Goal: Information Seeking & Learning: Learn about a topic

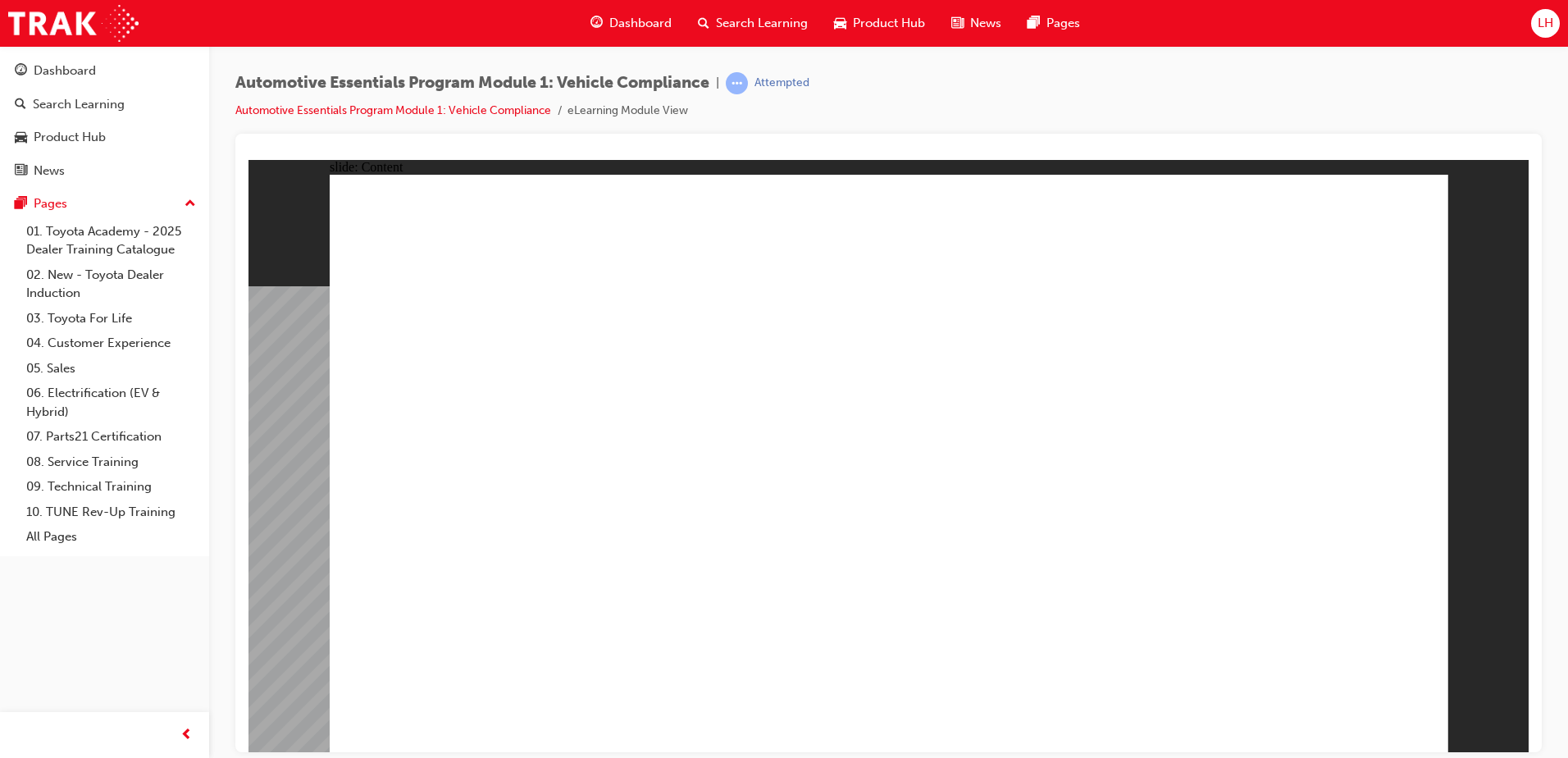
drag, startPoint x: 1302, startPoint y: 700, endPoint x: 1302, endPoint y: 720, distance: 20.0
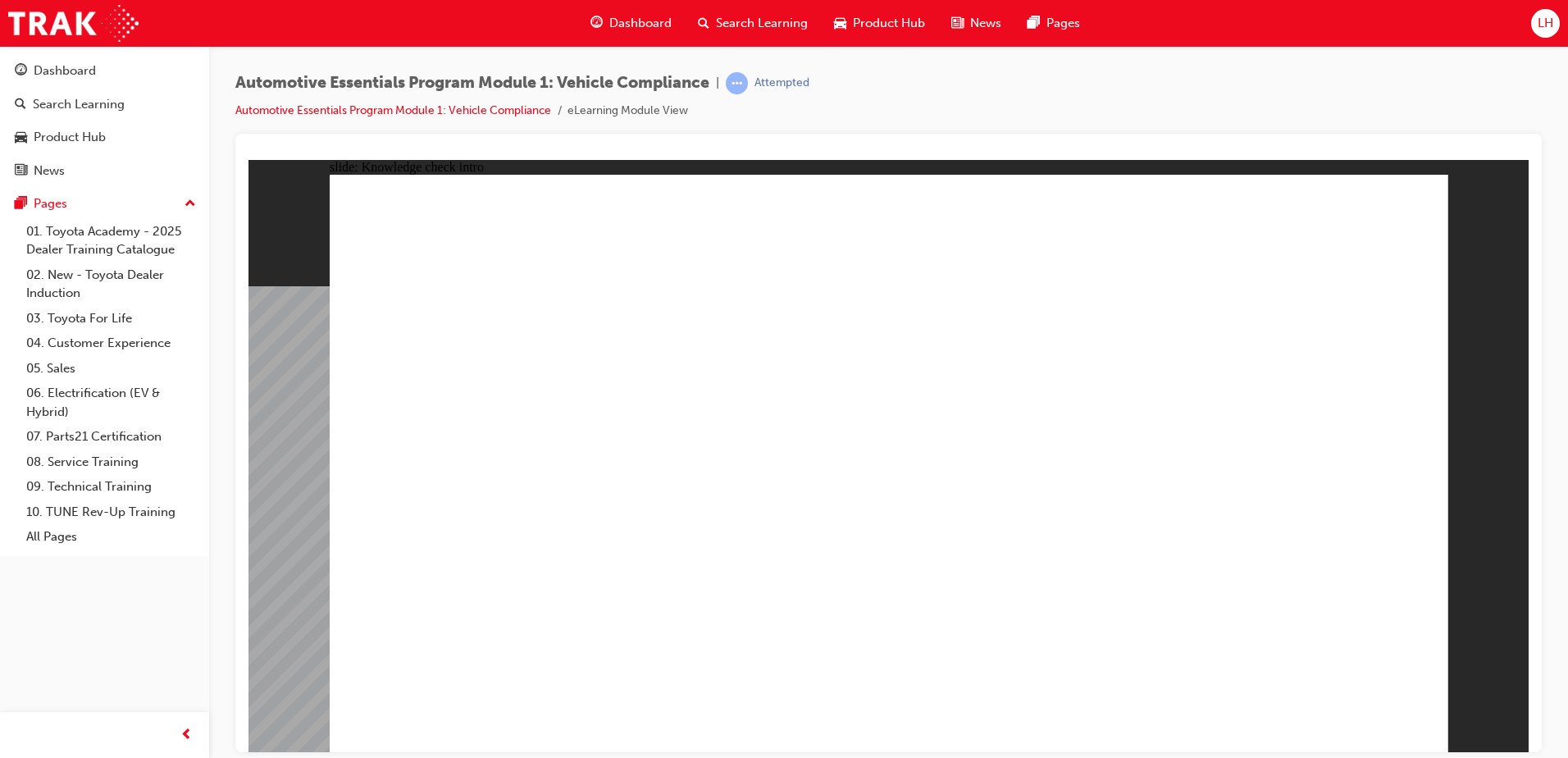
drag, startPoint x: 1115, startPoint y: 360, endPoint x: 1118, endPoint y: 396, distance: 36.1
radio input "true"
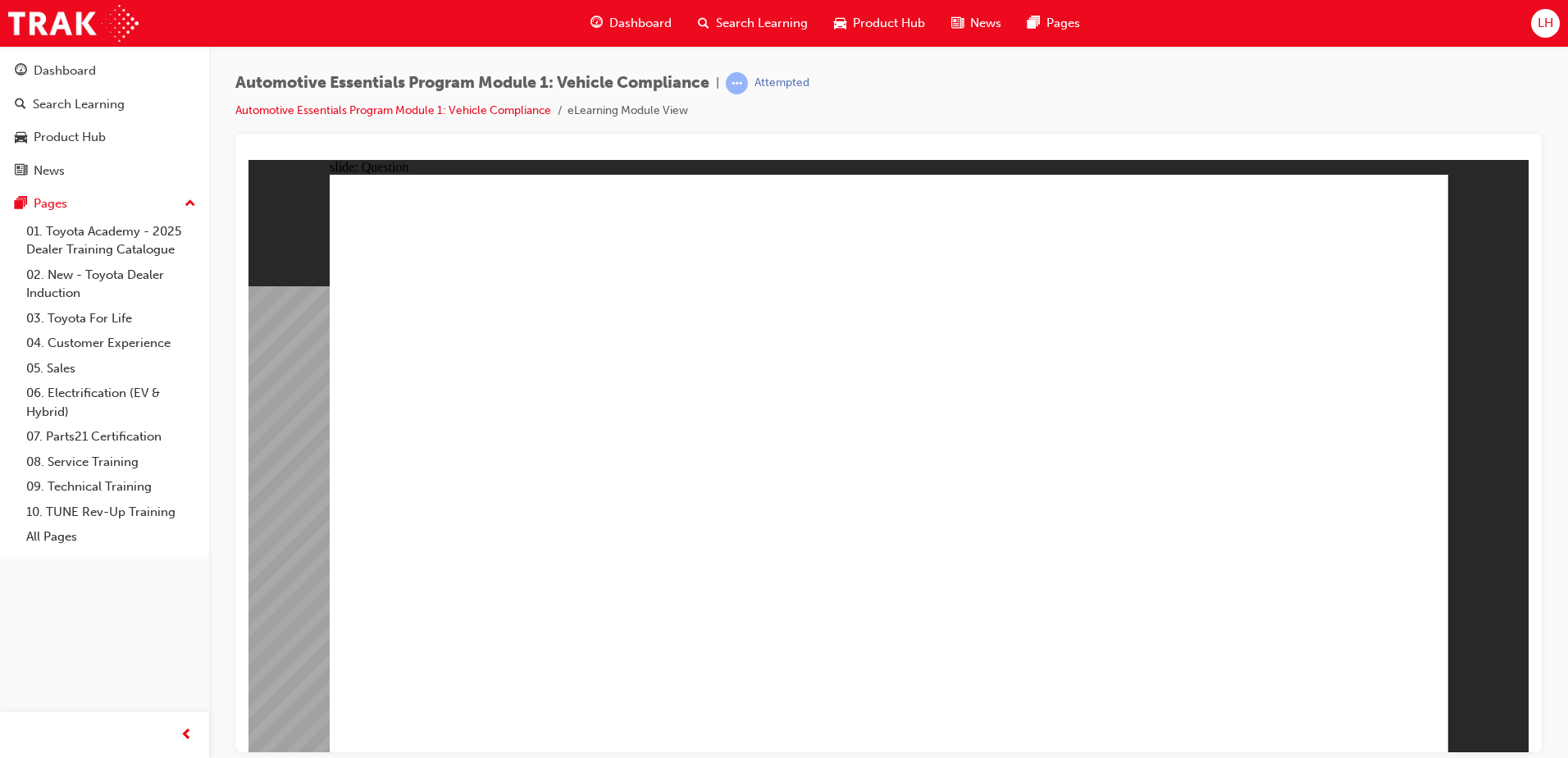
radio input "true"
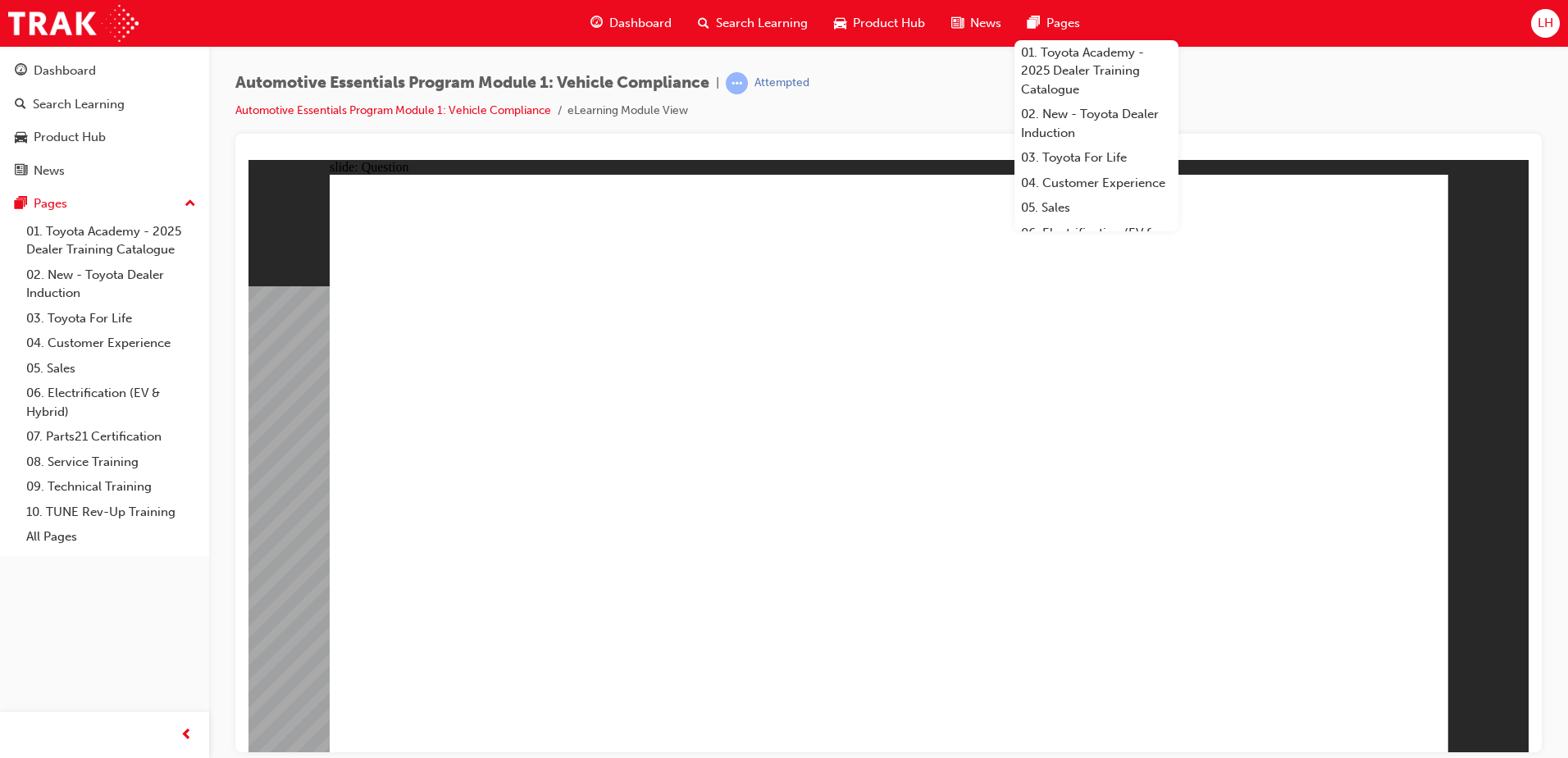
radio input "true"
drag, startPoint x: 1058, startPoint y: 455, endPoint x: 970, endPoint y: 563, distance: 139.3
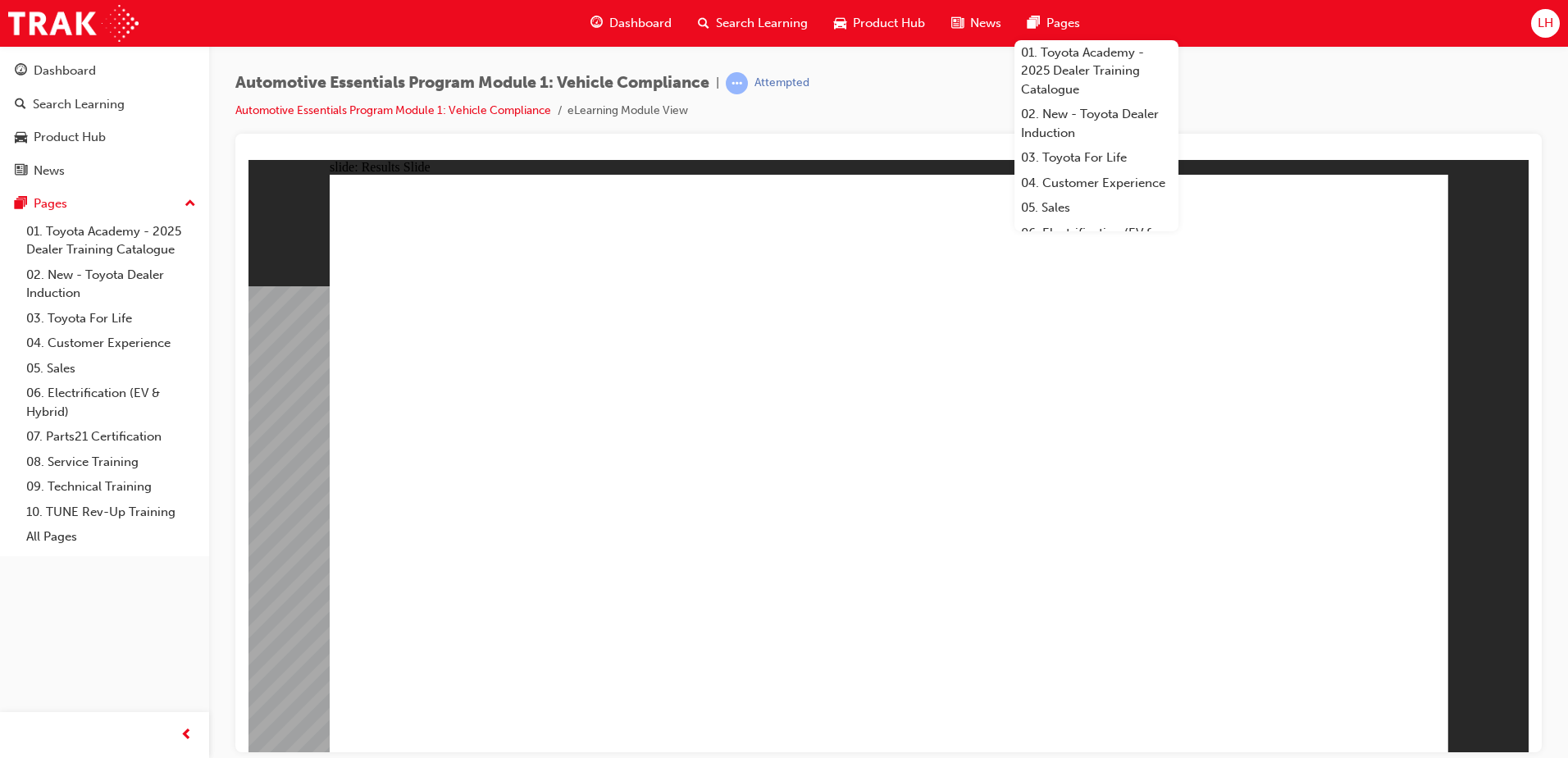
radio input "true"
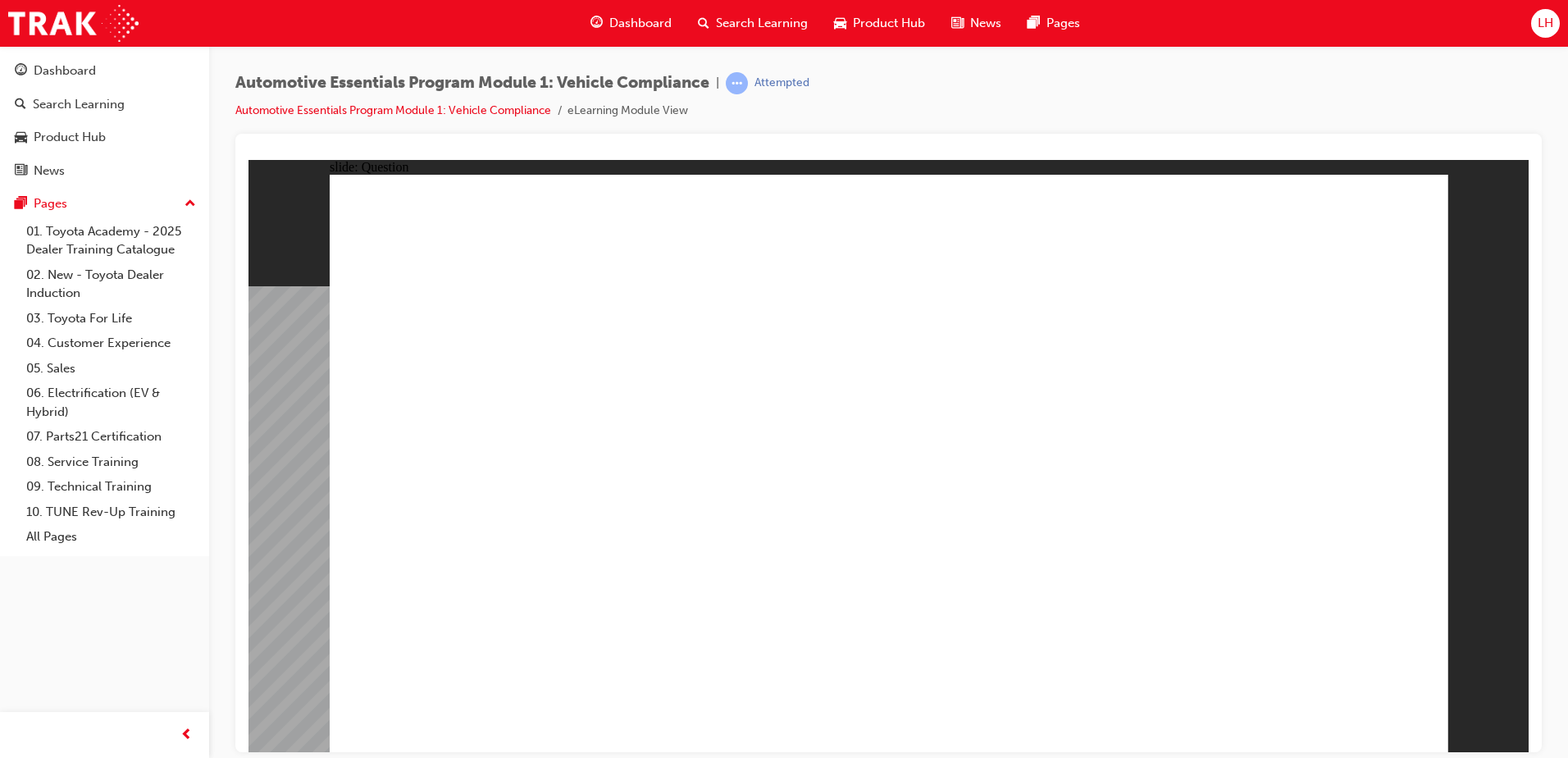
radio input "true"
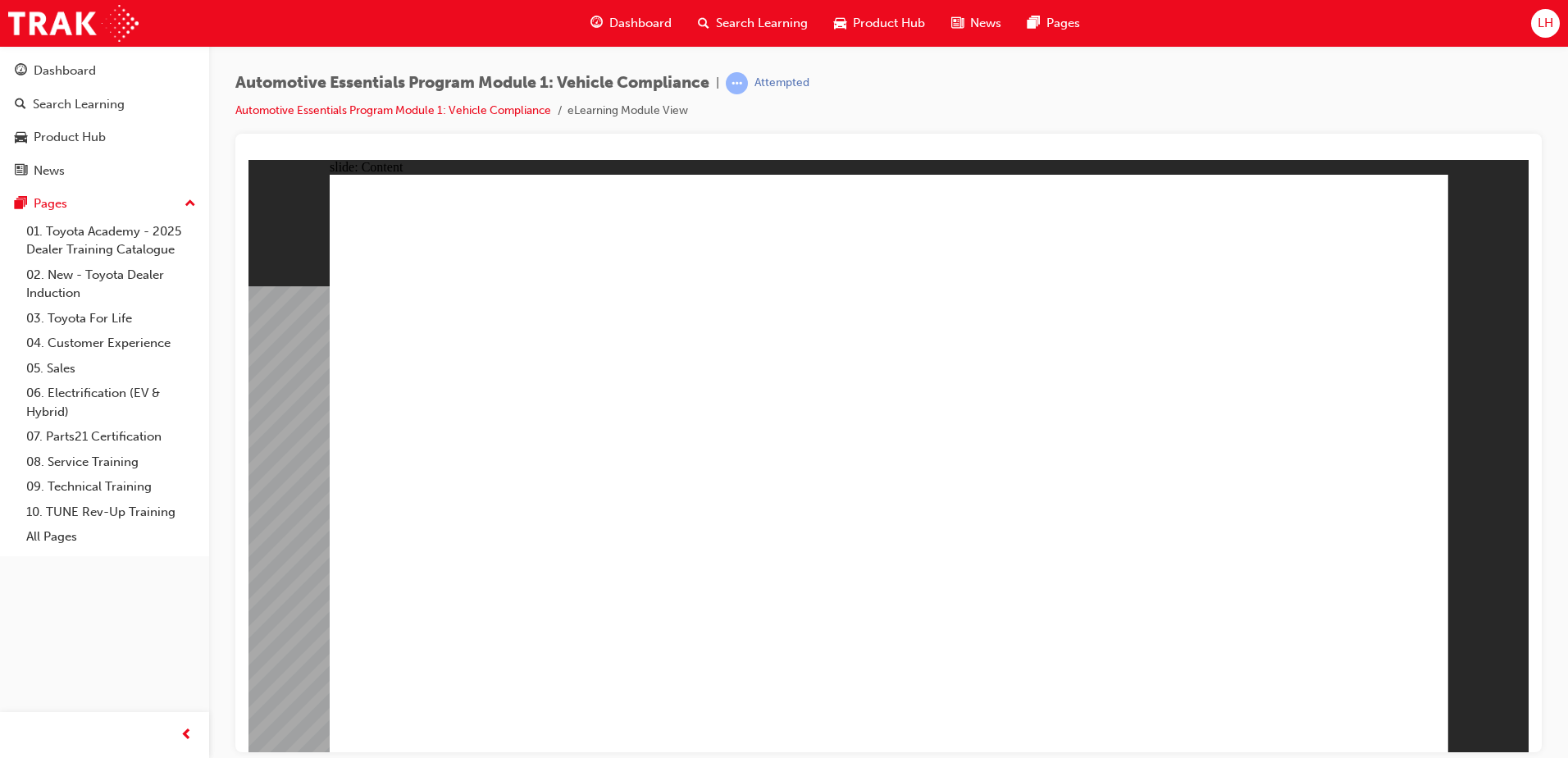
drag, startPoint x: 1373, startPoint y: 719, endPoint x: 1032, endPoint y: 433, distance: 445.1
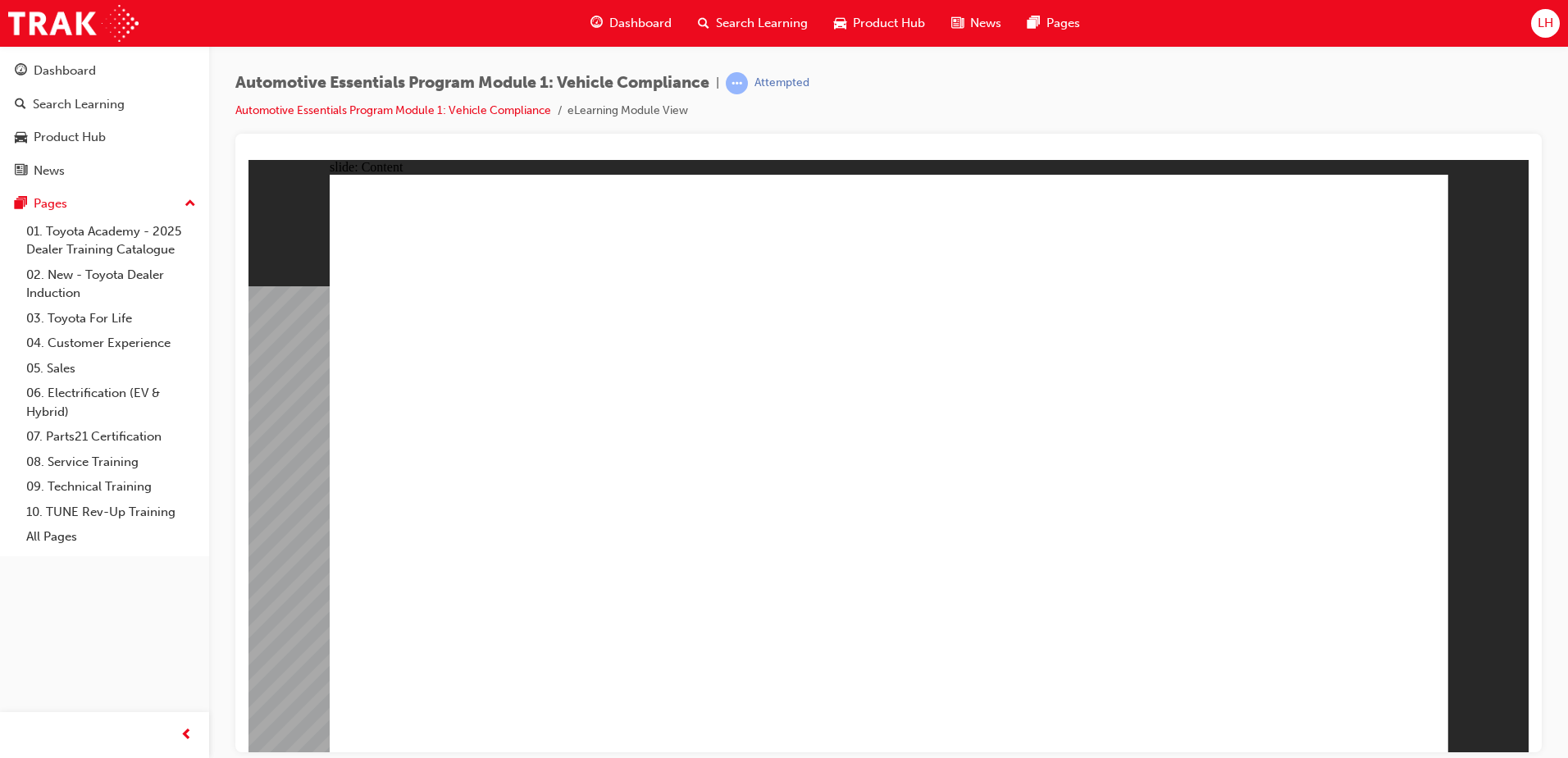
click at [1468, 217] on div "slide: Content Rectangle 1 close_white.png Rectangle 1 Built to last Toyota Gen…" at bounding box center [888, 456] width 1281 height 592
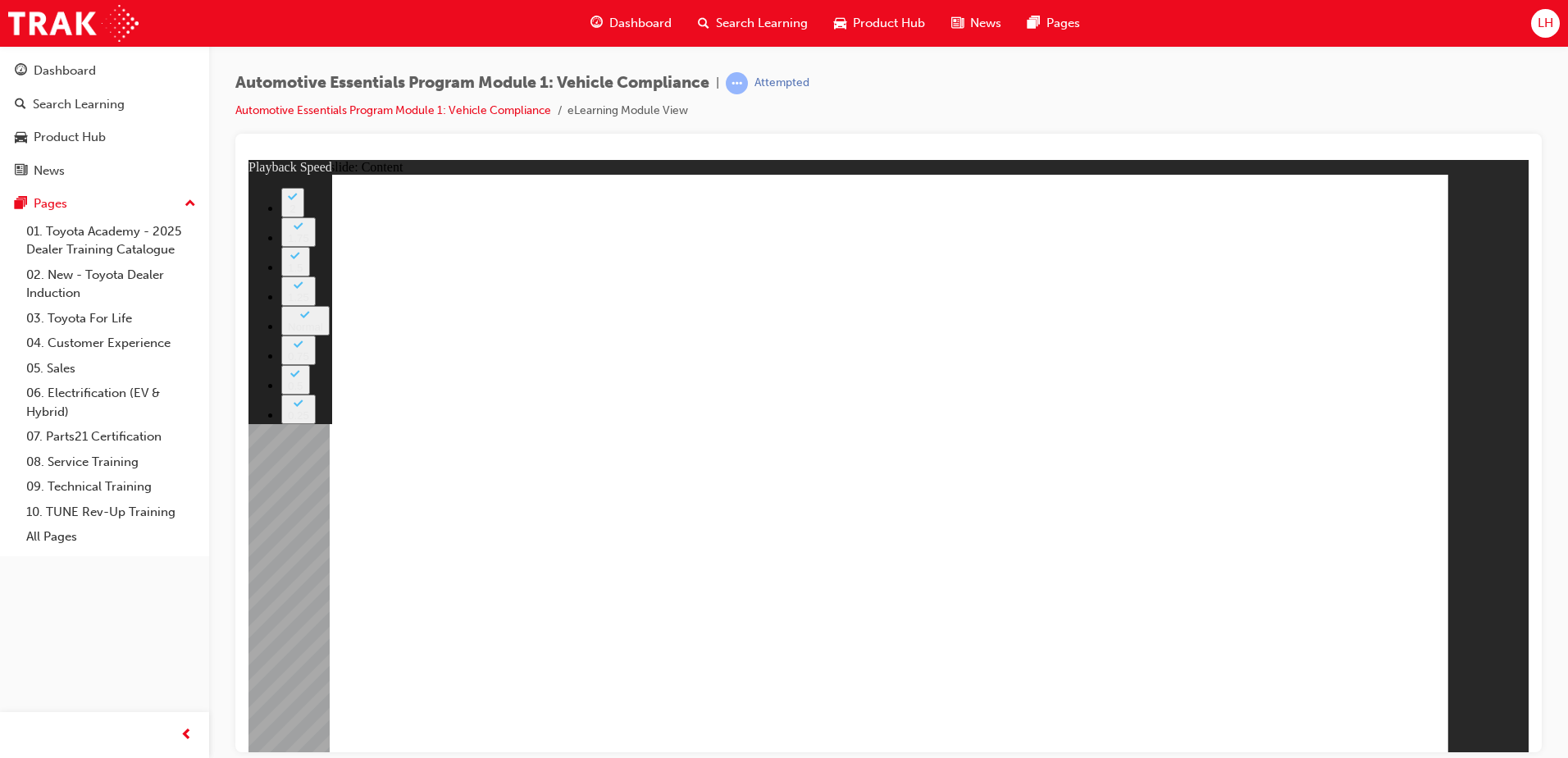
drag, startPoint x: 1353, startPoint y: 537, endPoint x: 1571, endPoint y: 474, distance: 226.9
click at [1529, 474] on html "​100%​ slide: Content Rectangle 1 Oval 1 MENU Line 1 RESOURCES Line 1 Rectangle…" at bounding box center [888, 456] width 1281 height 592
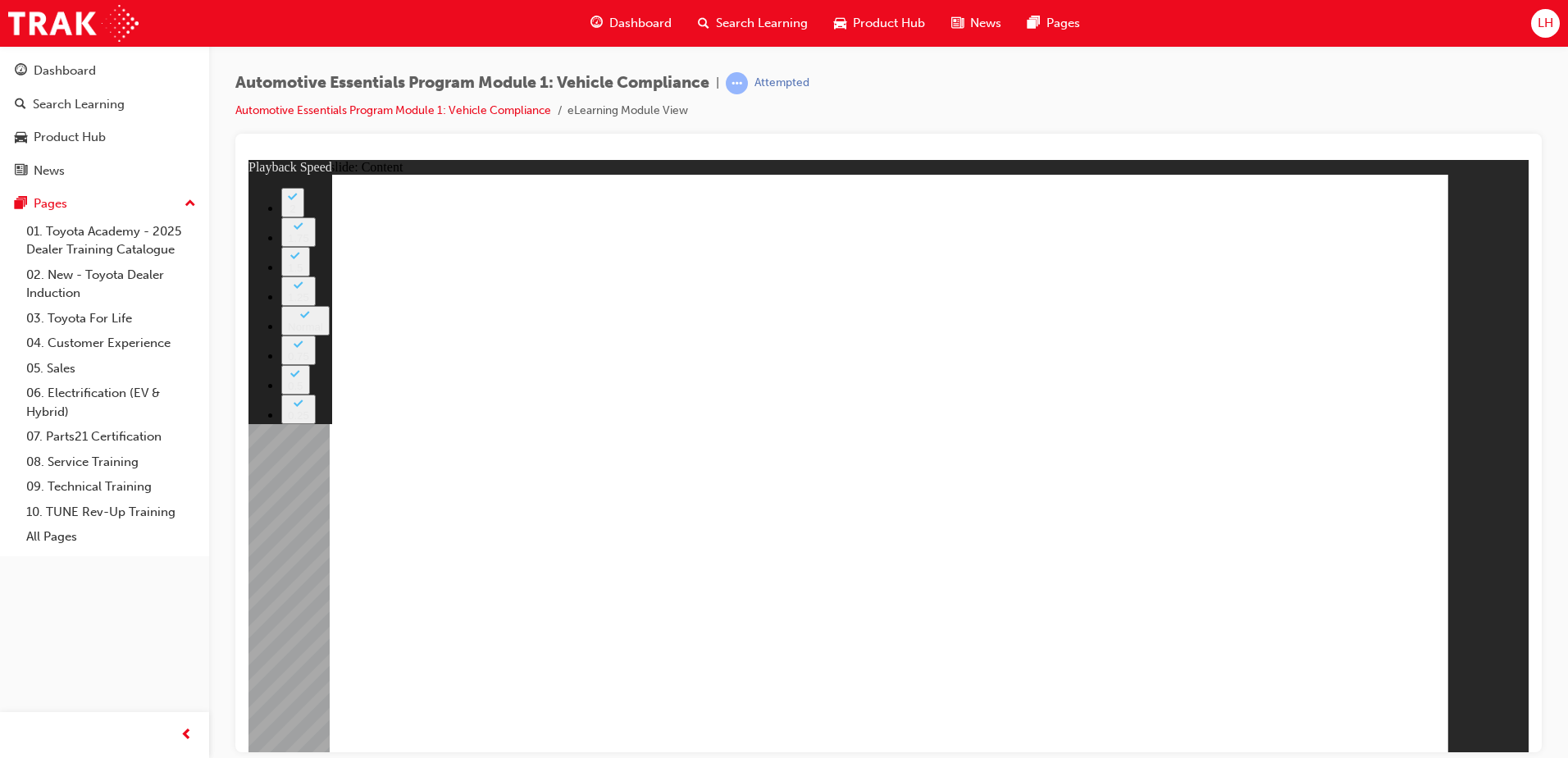
type input "43"
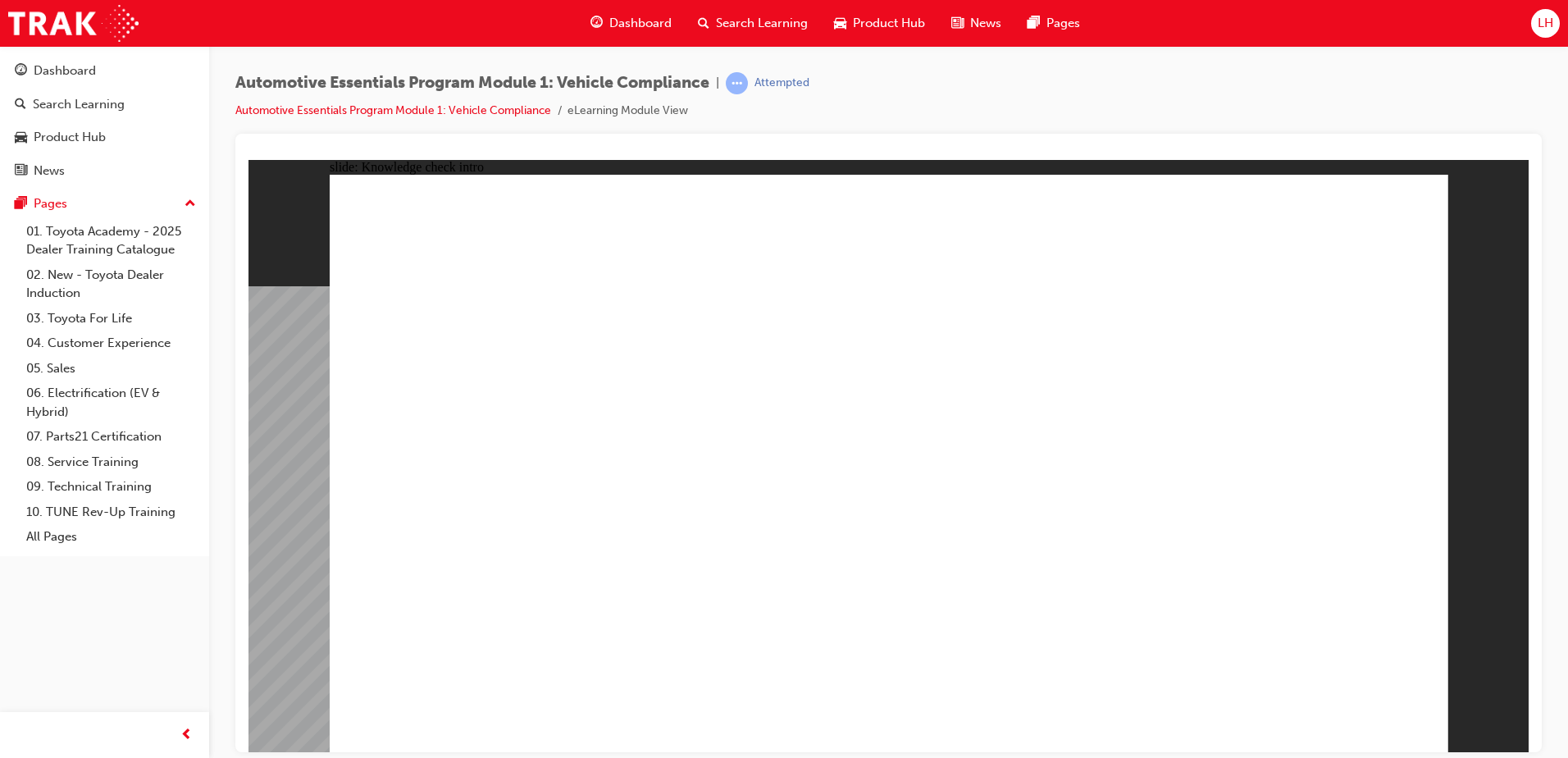
radio input "true"
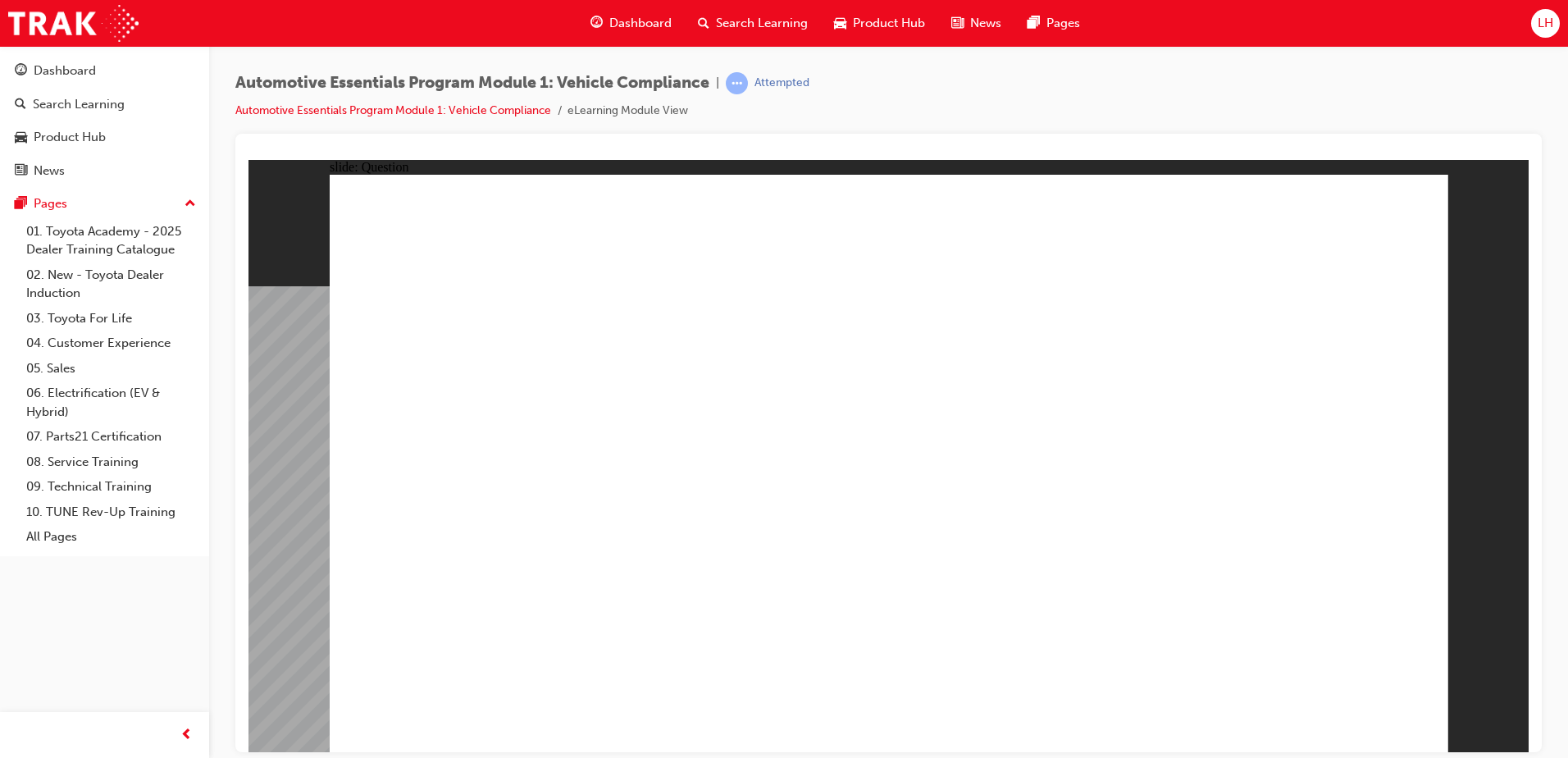
radio input "true"
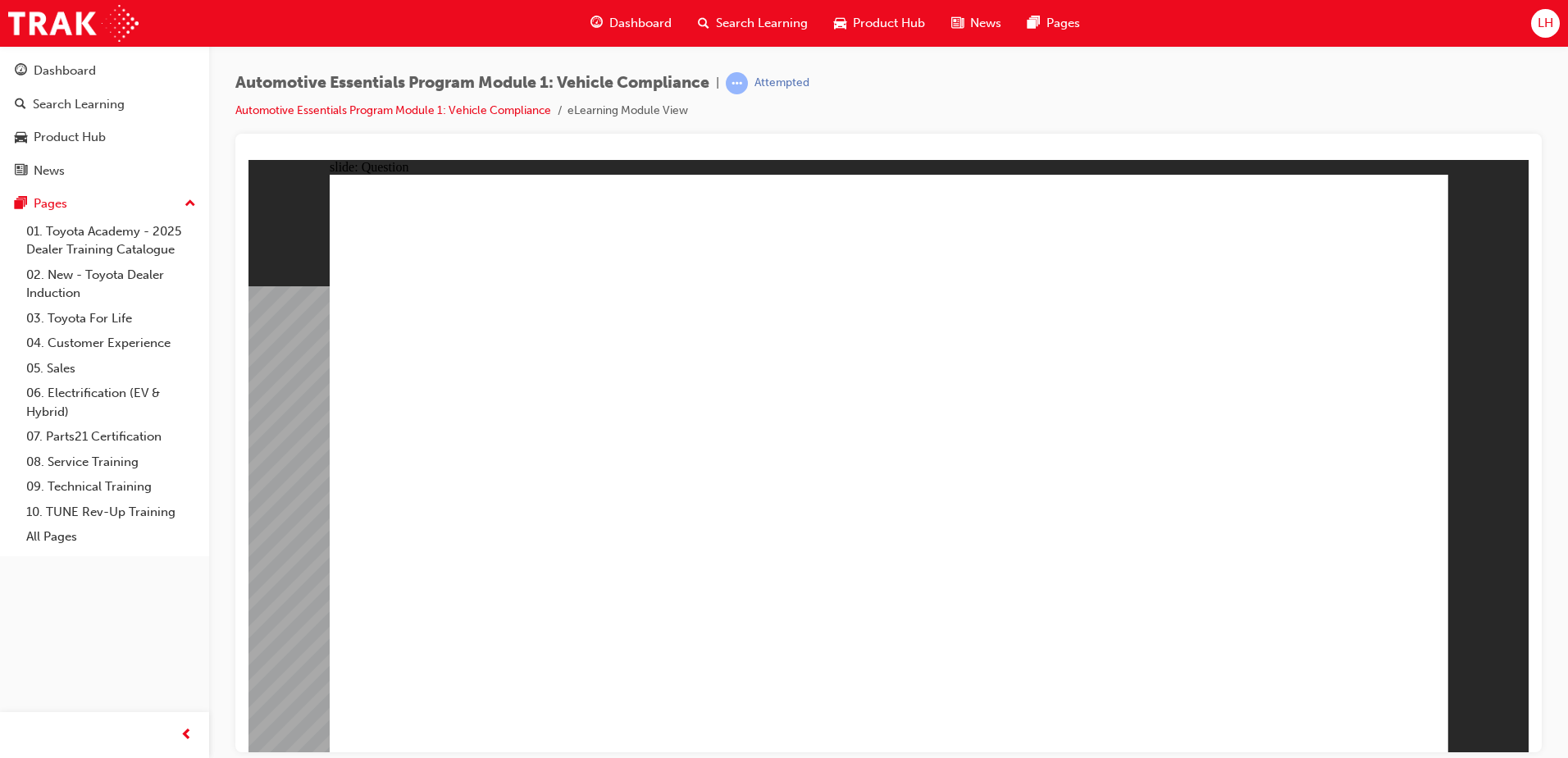
radio input "true"
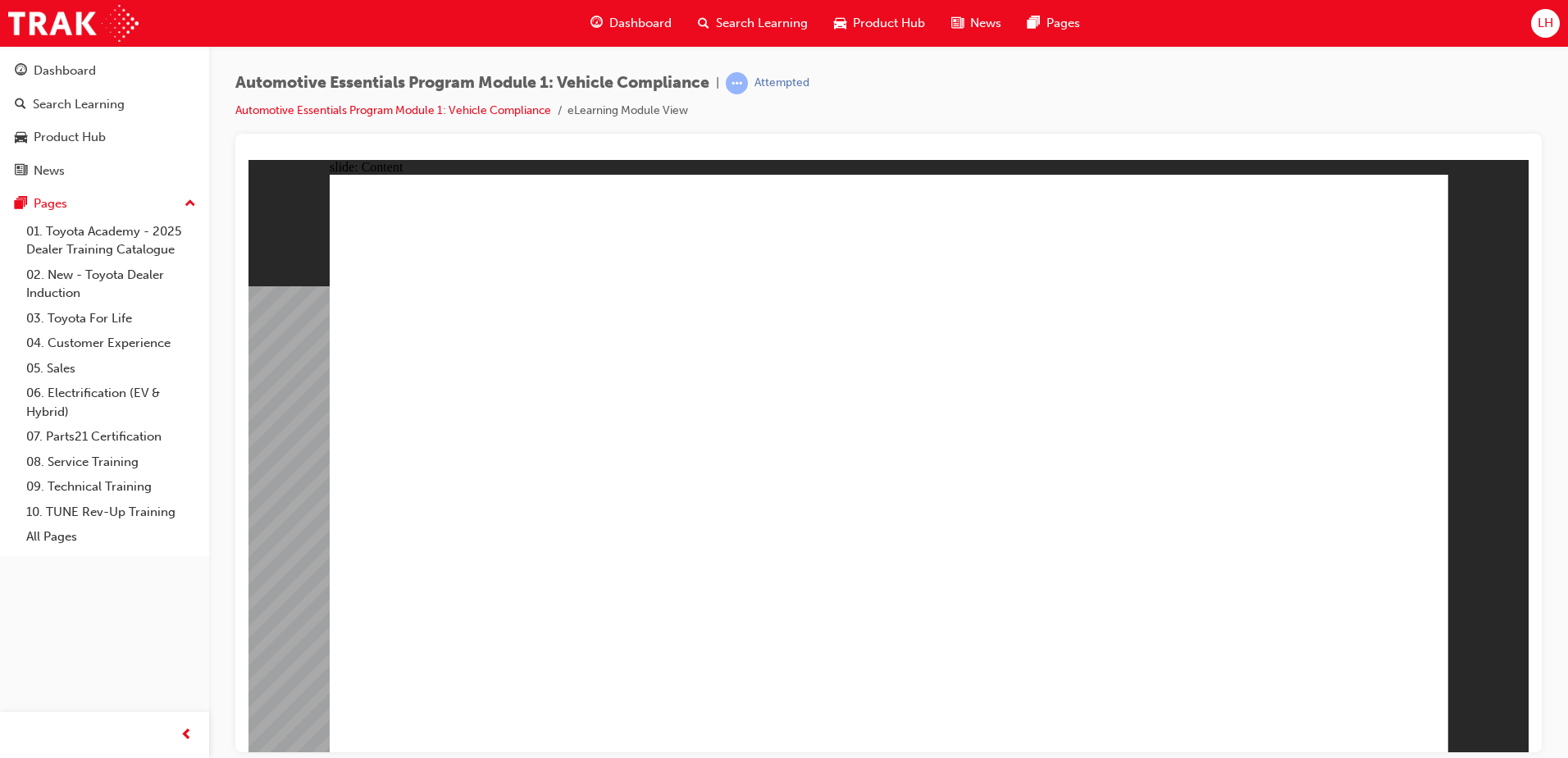
drag, startPoint x: 682, startPoint y: 472, endPoint x: 704, endPoint y: 469, distance: 22.2
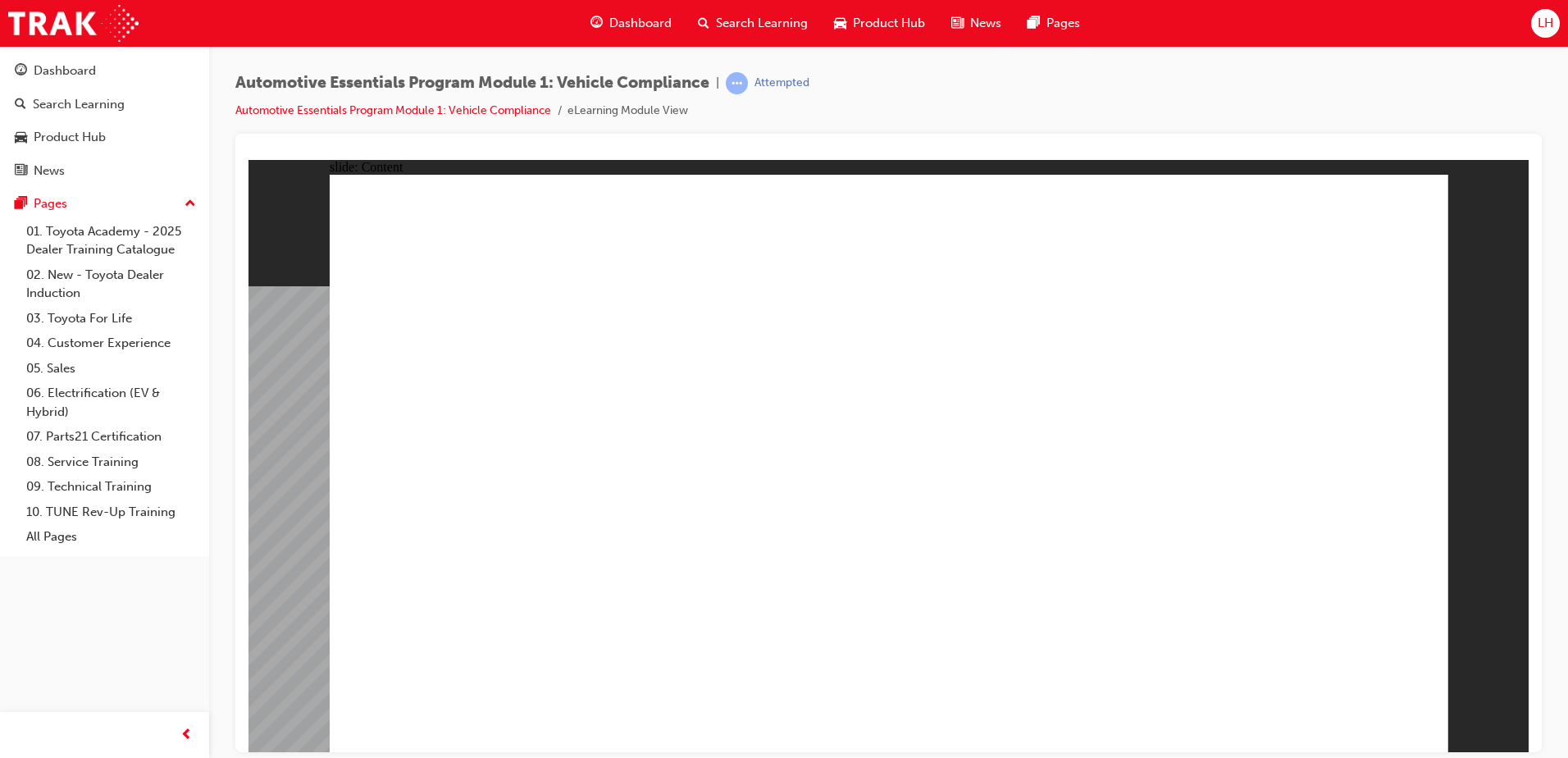
drag, startPoint x: 943, startPoint y: 358, endPoint x: 961, endPoint y: 356, distance: 18.1
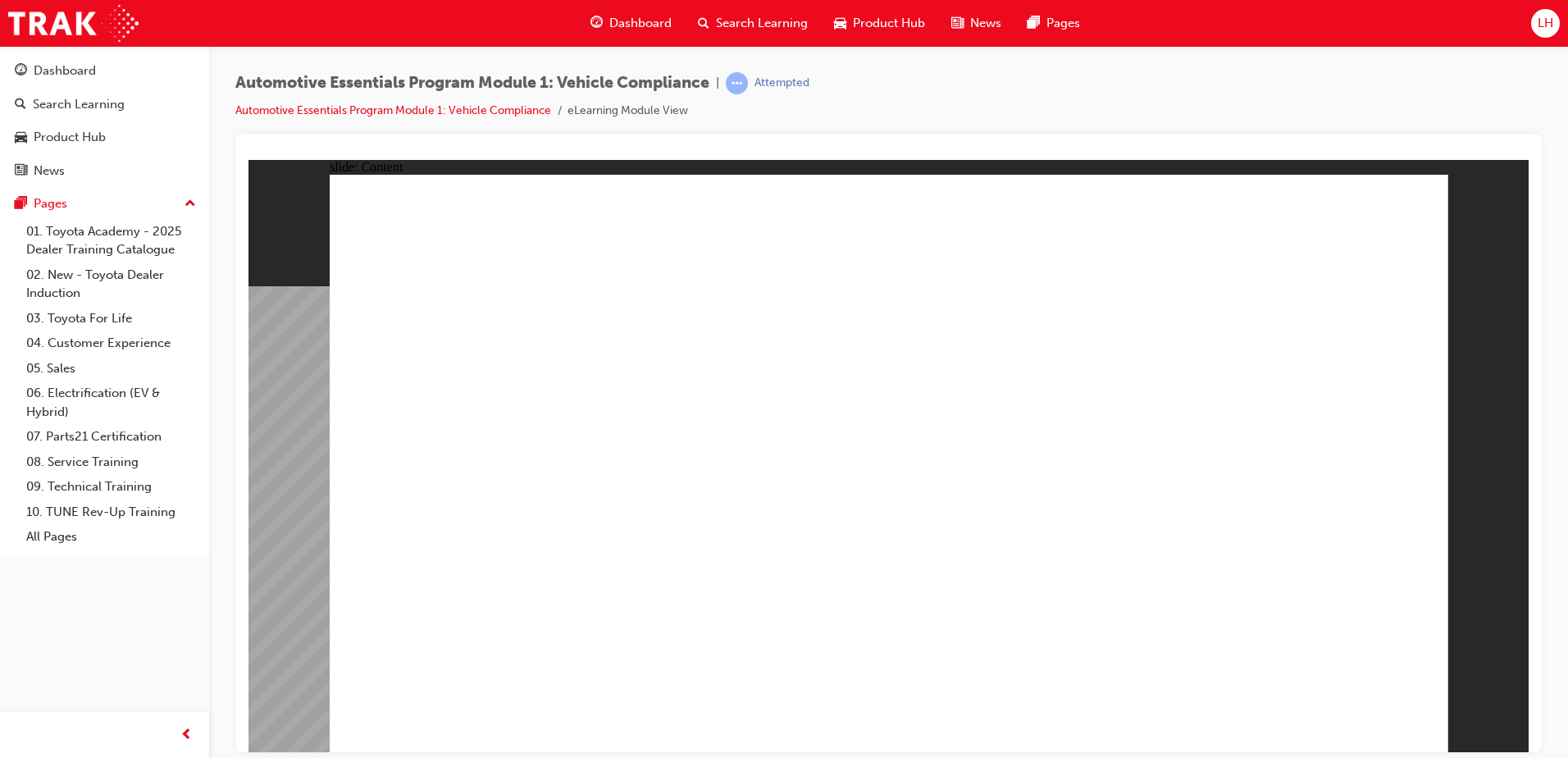
drag, startPoint x: 1423, startPoint y: 746, endPoint x: 1403, endPoint y: 733, distance: 23.9
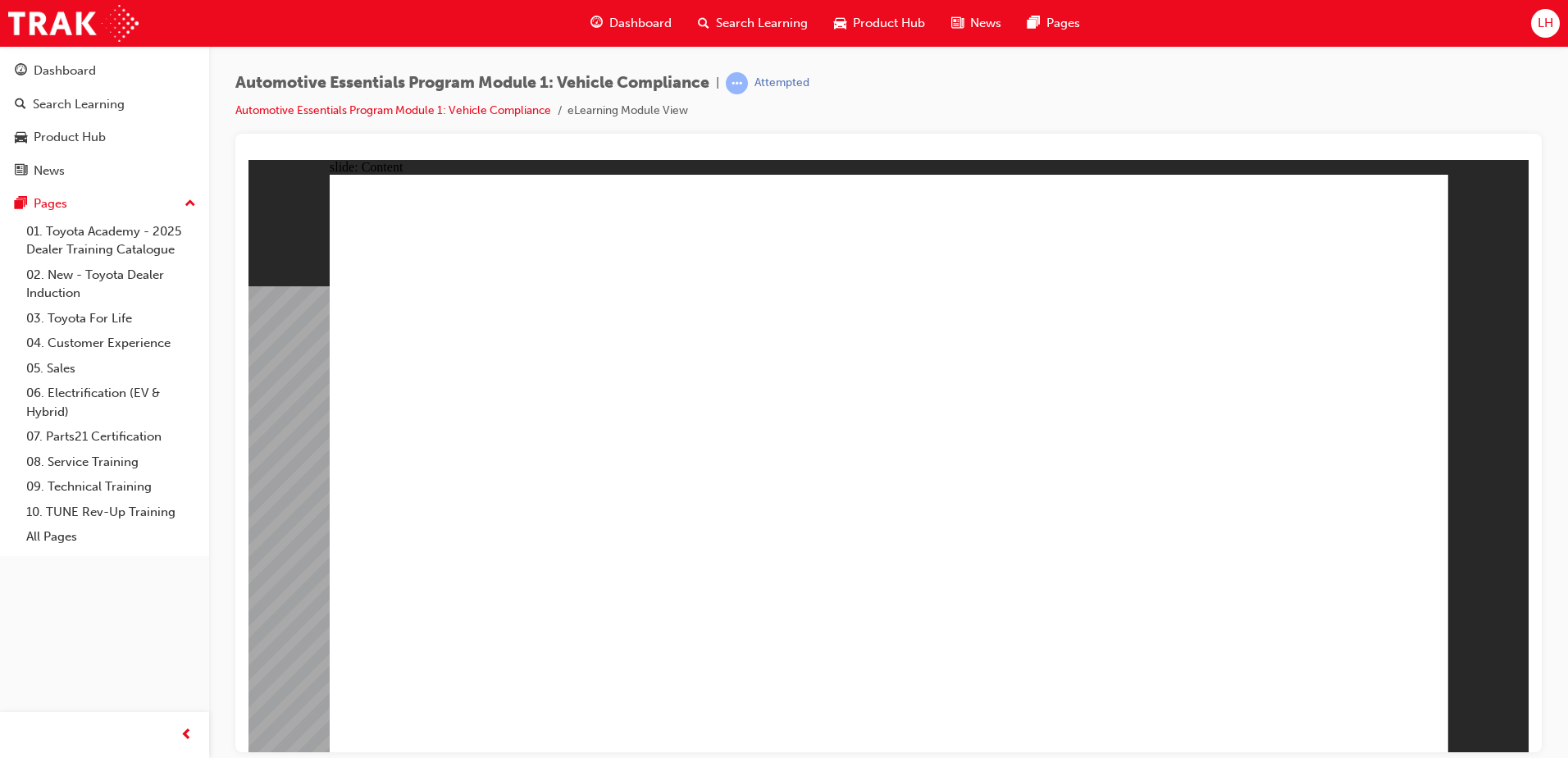
drag, startPoint x: 1320, startPoint y: 530, endPoint x: 1230, endPoint y: 506, distance: 93.1
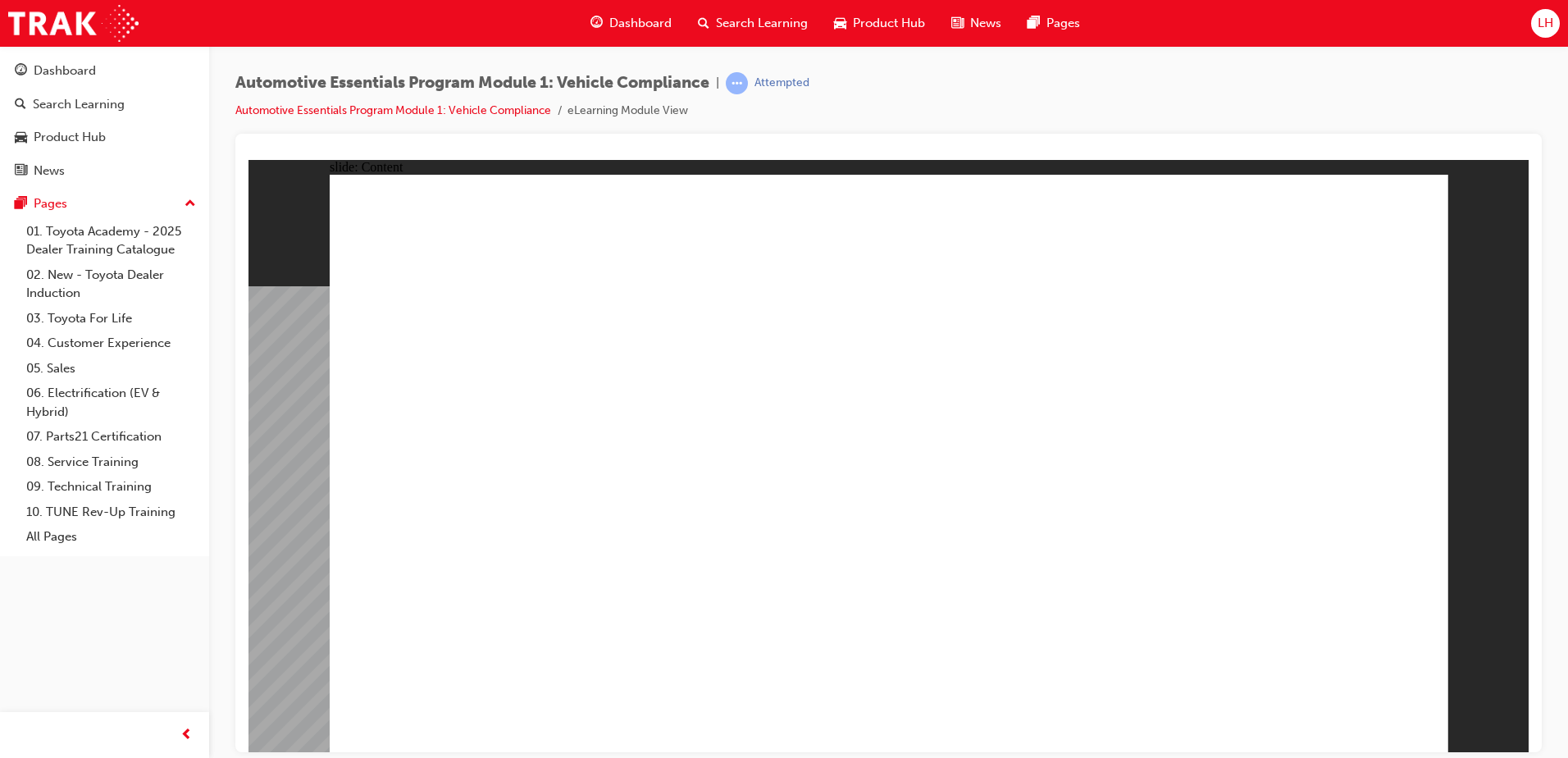
drag, startPoint x: 1297, startPoint y: 656, endPoint x: 1242, endPoint y: 593, distance: 83.6
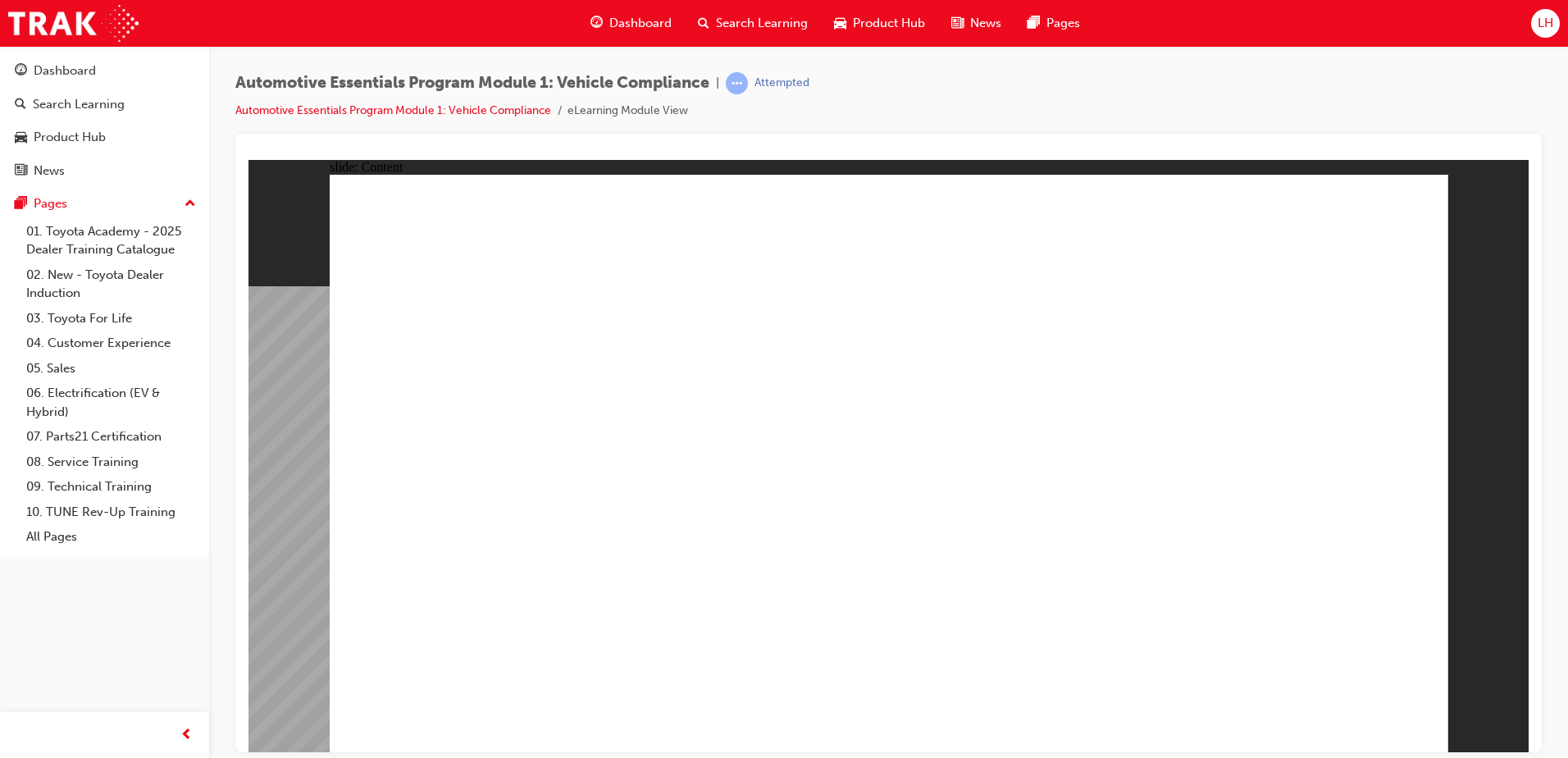
drag, startPoint x: 1310, startPoint y: 695, endPoint x: 1337, endPoint y: 712, distance: 31.9
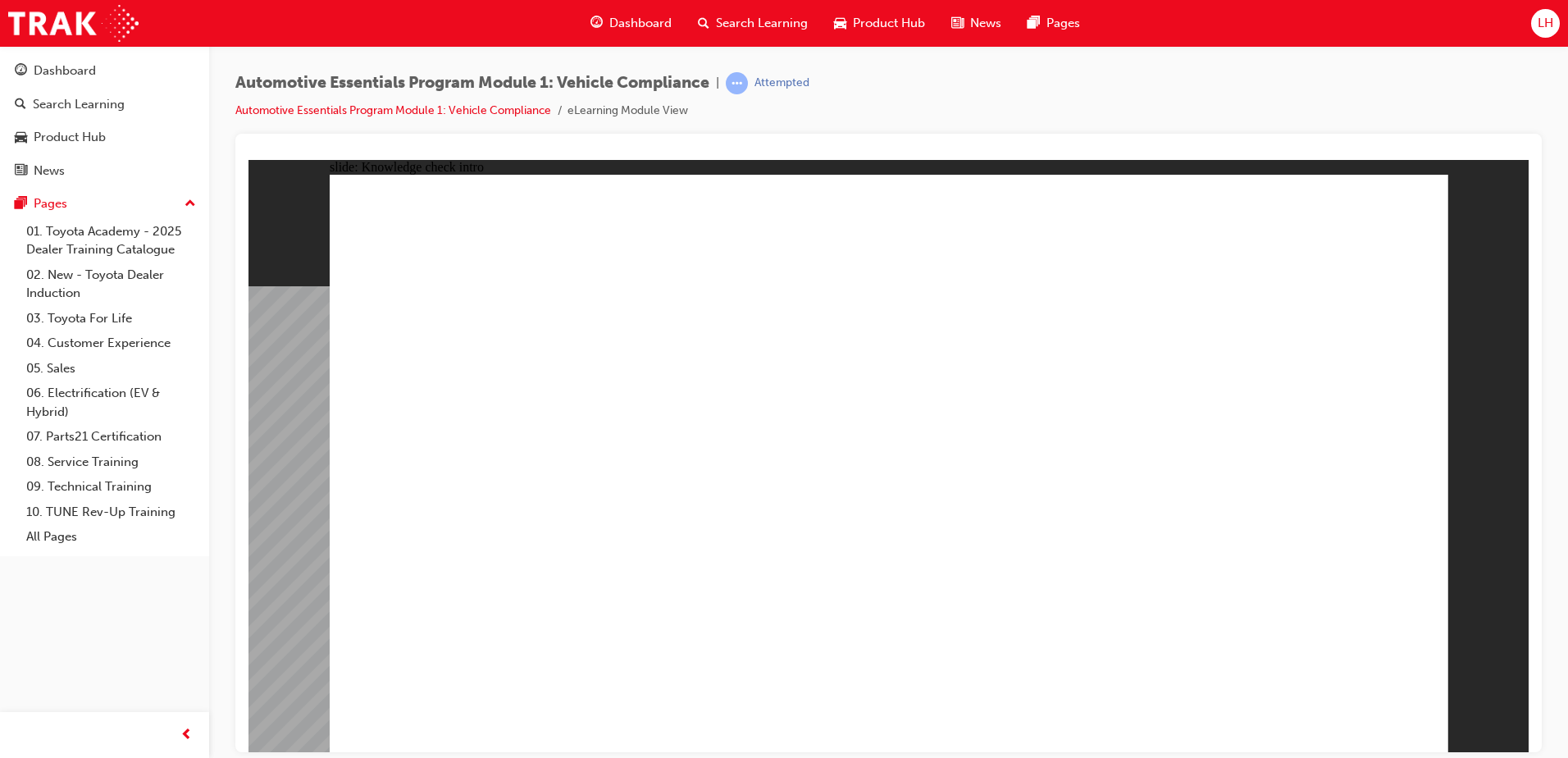
radio input "true"
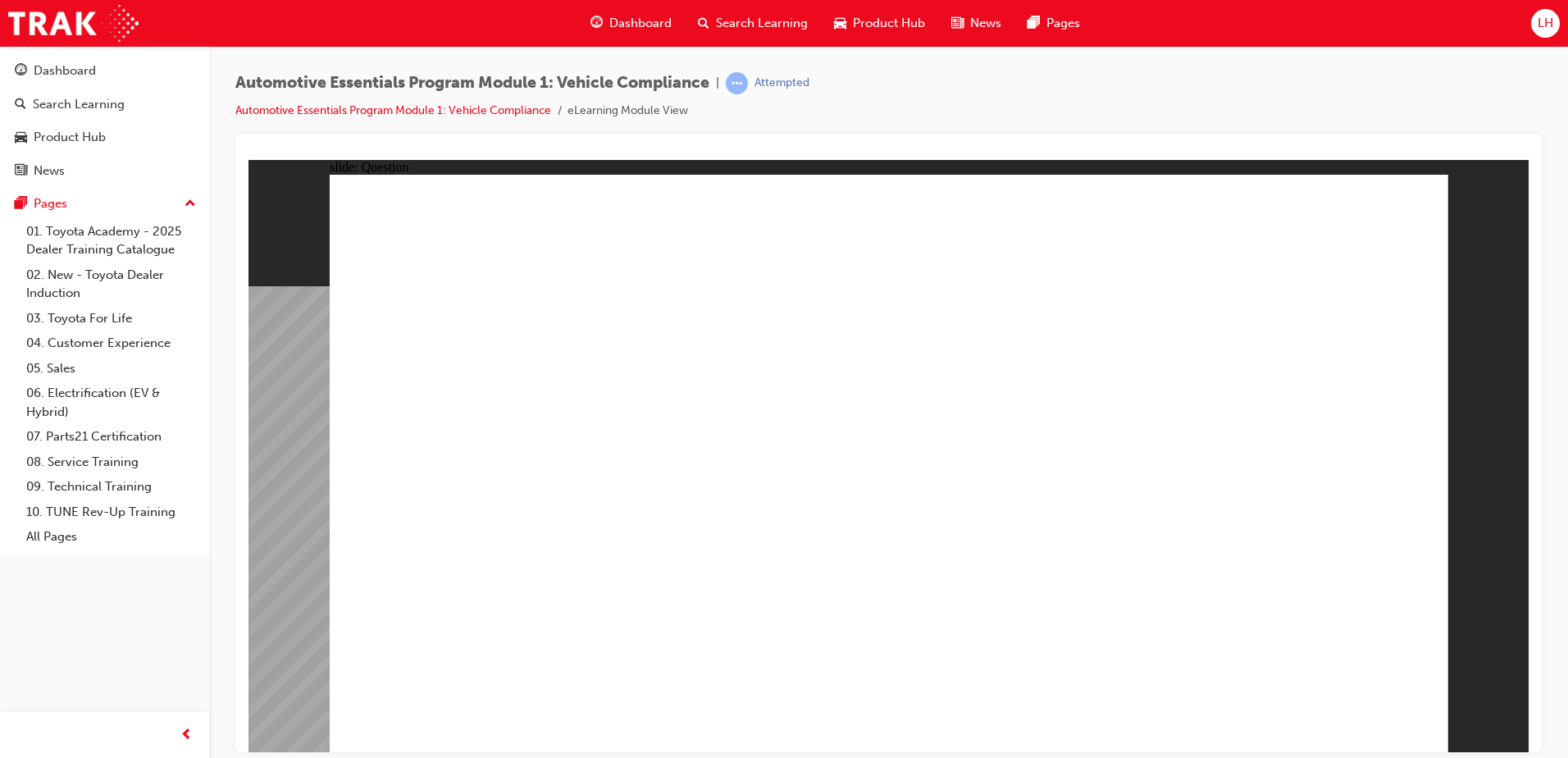
radio input "true"
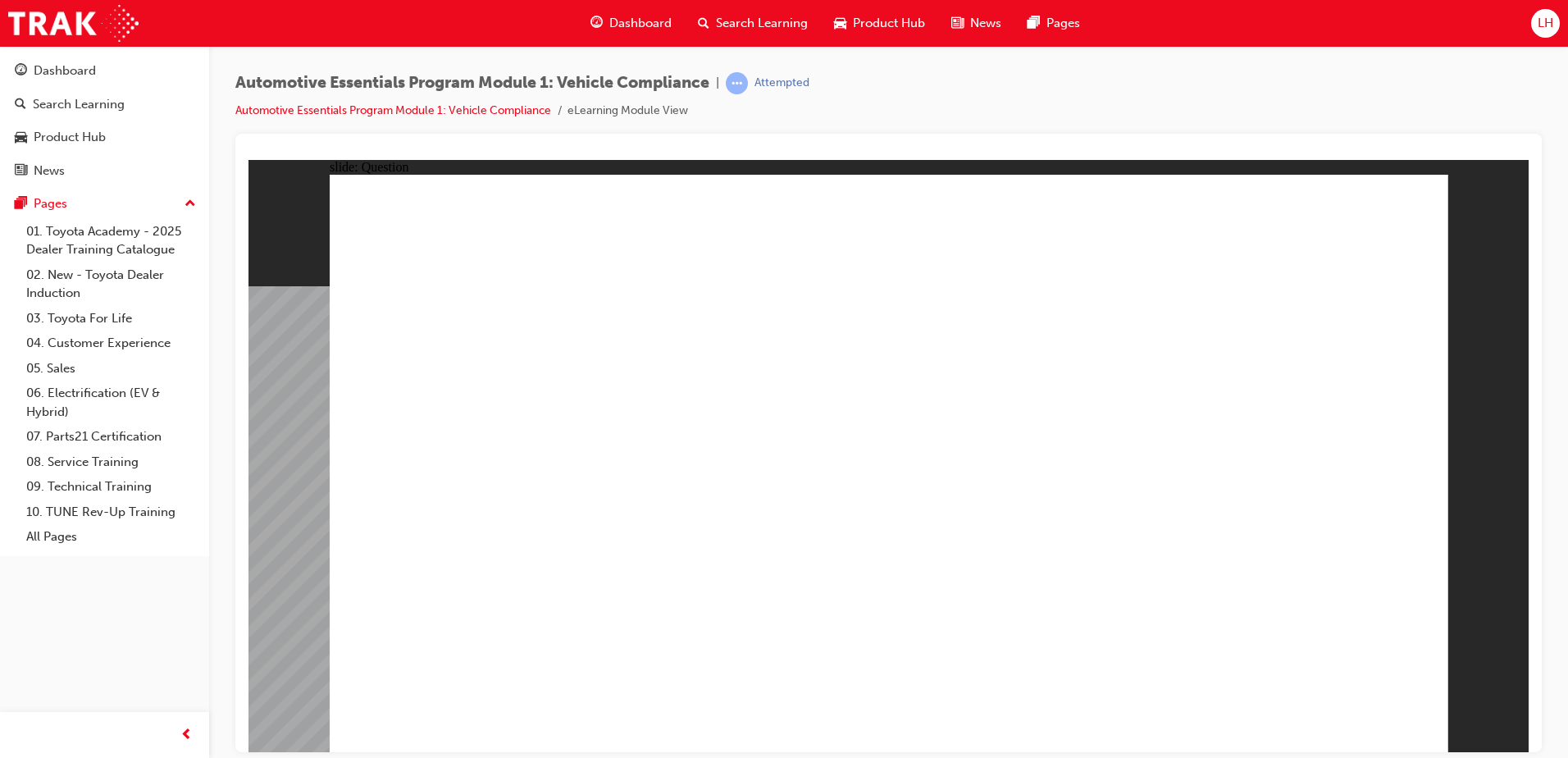
radio input "false"
radio input "true"
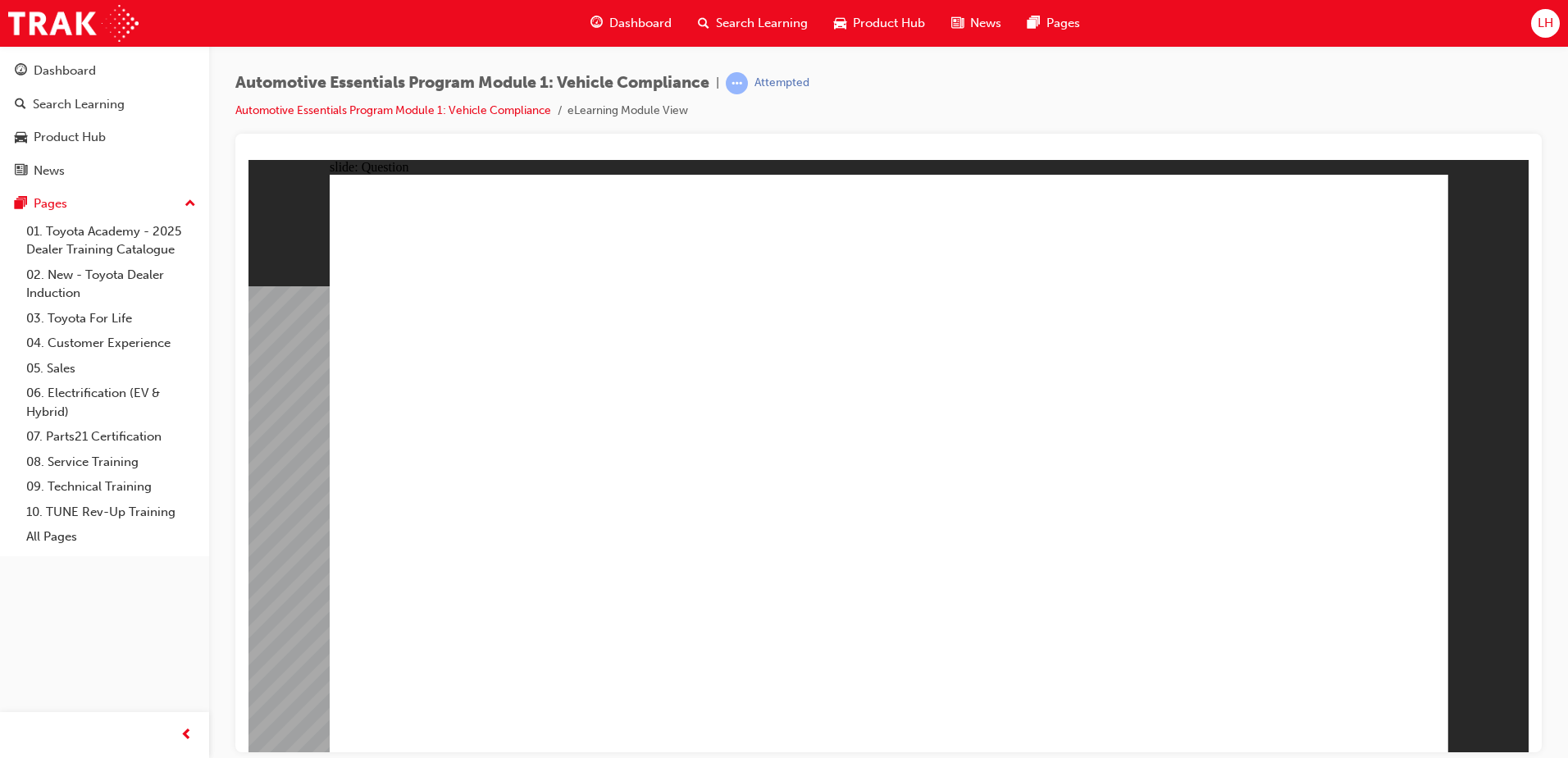
radio input "true"
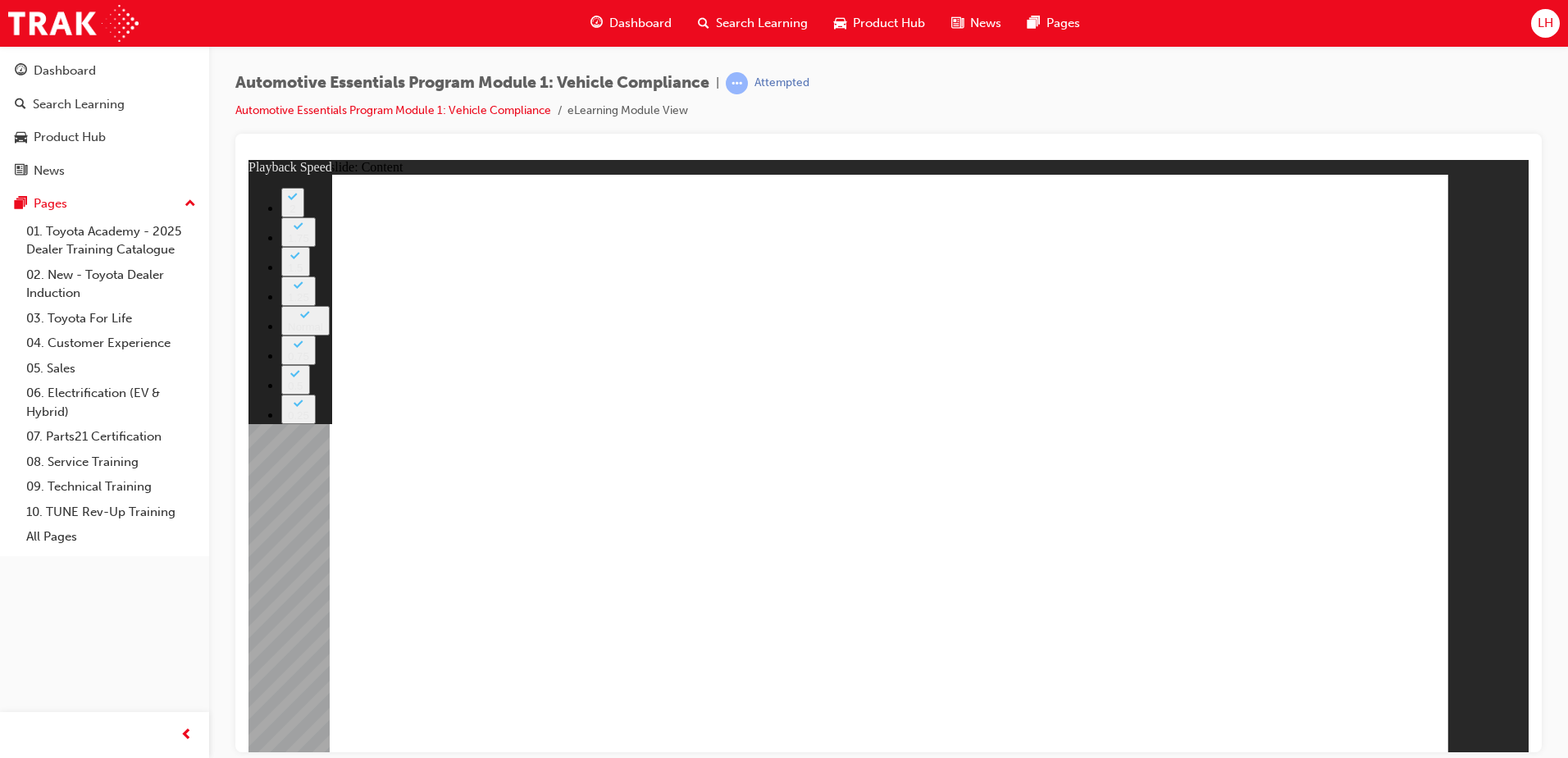
type input "2"
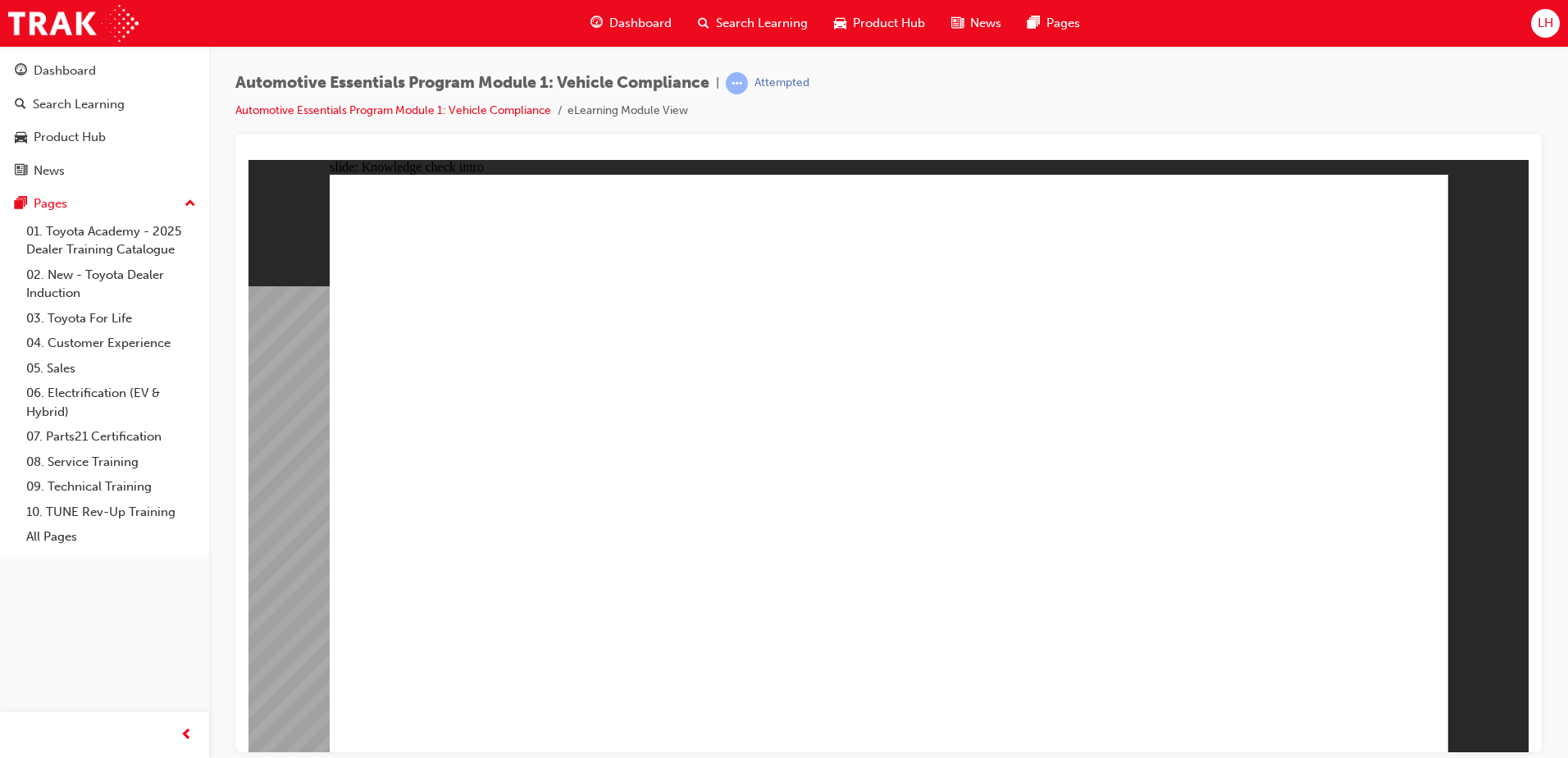
radio input "true"
drag, startPoint x: 1288, startPoint y: 687, endPoint x: 1308, endPoint y: 698, distance: 22.8
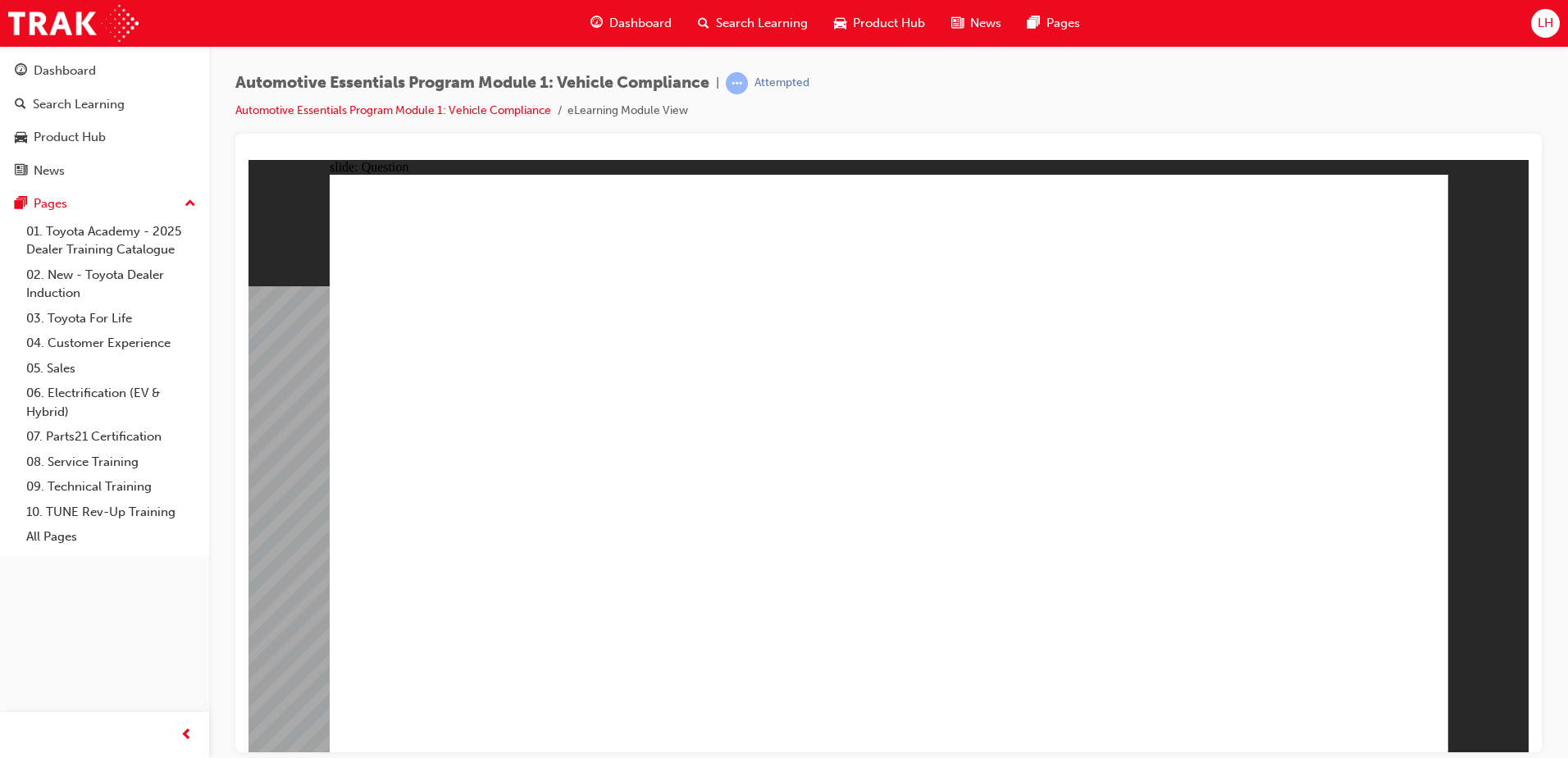
radio input "true"
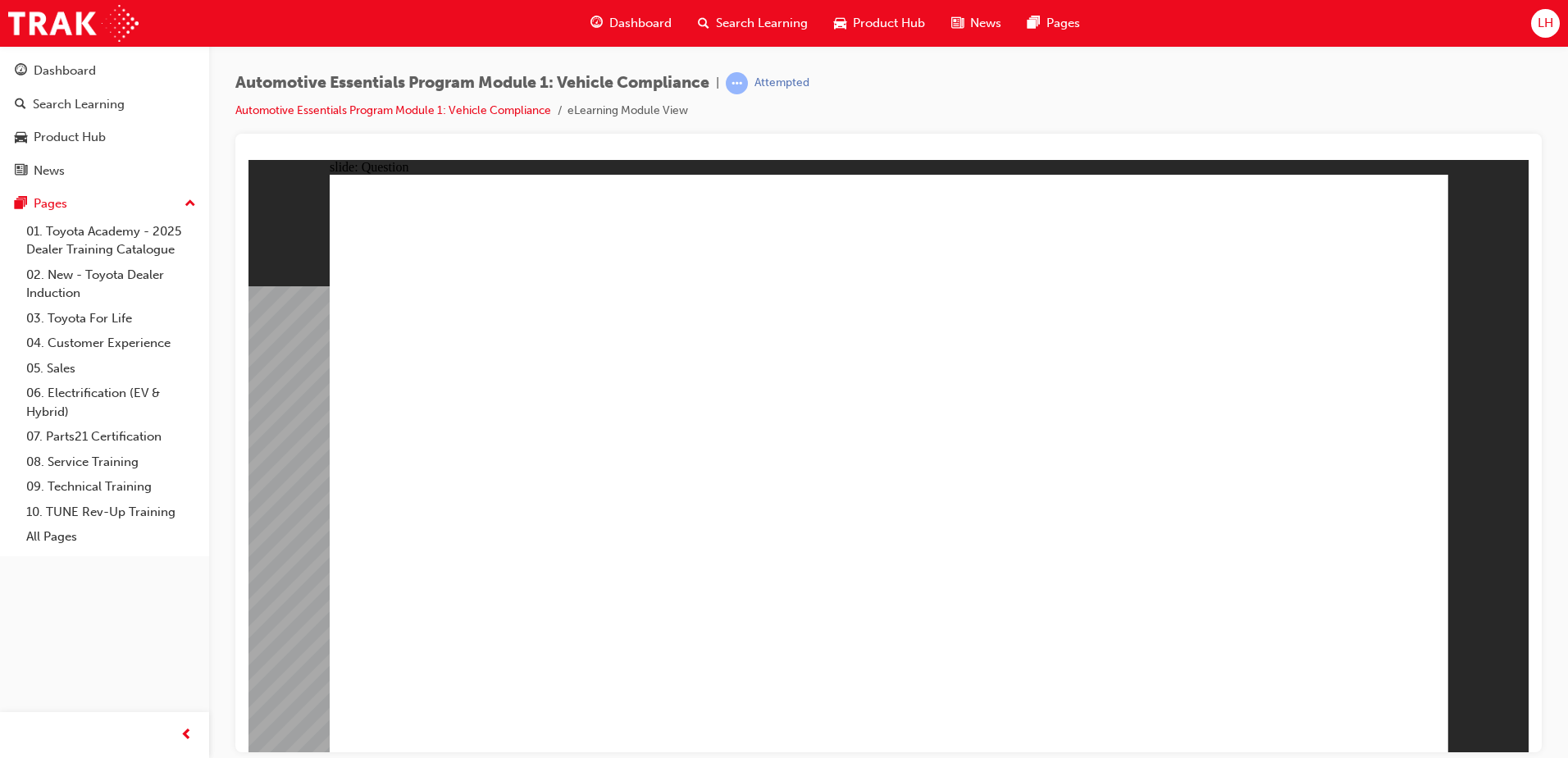
radio input "true"
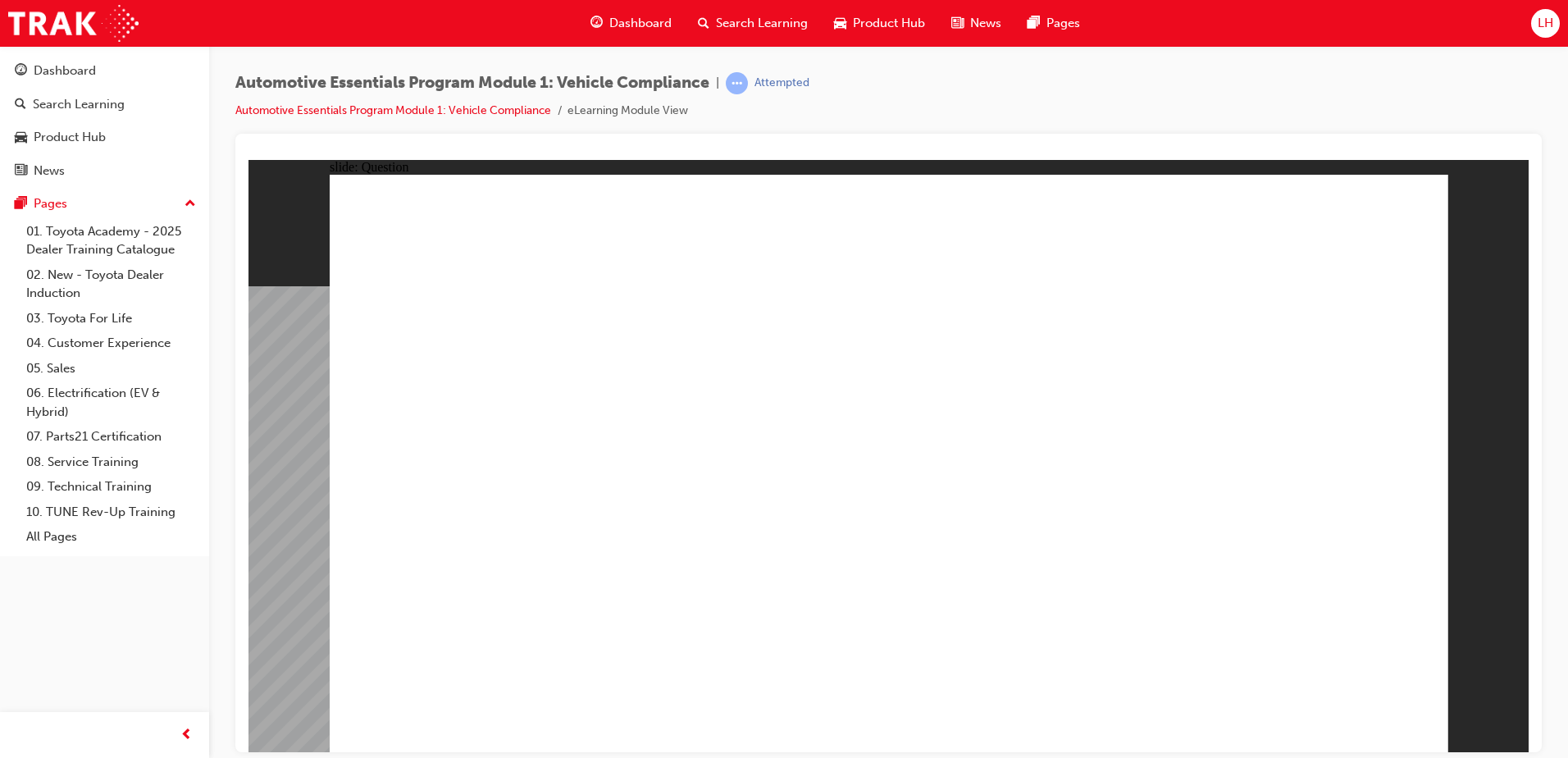
radio input "true"
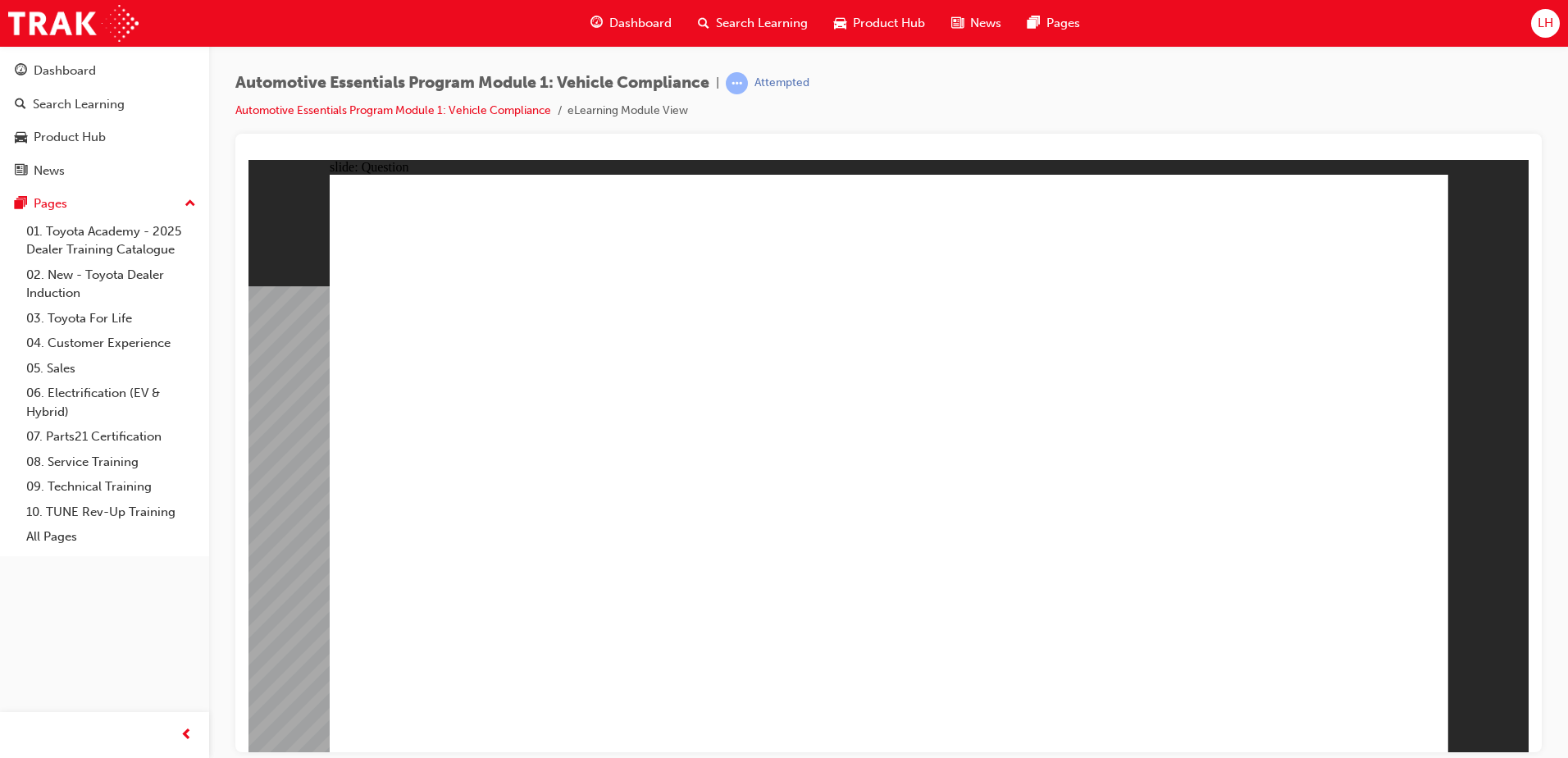
radio input "true"
drag, startPoint x: 908, startPoint y: 331, endPoint x: 843, endPoint y: 587, distance: 264.1
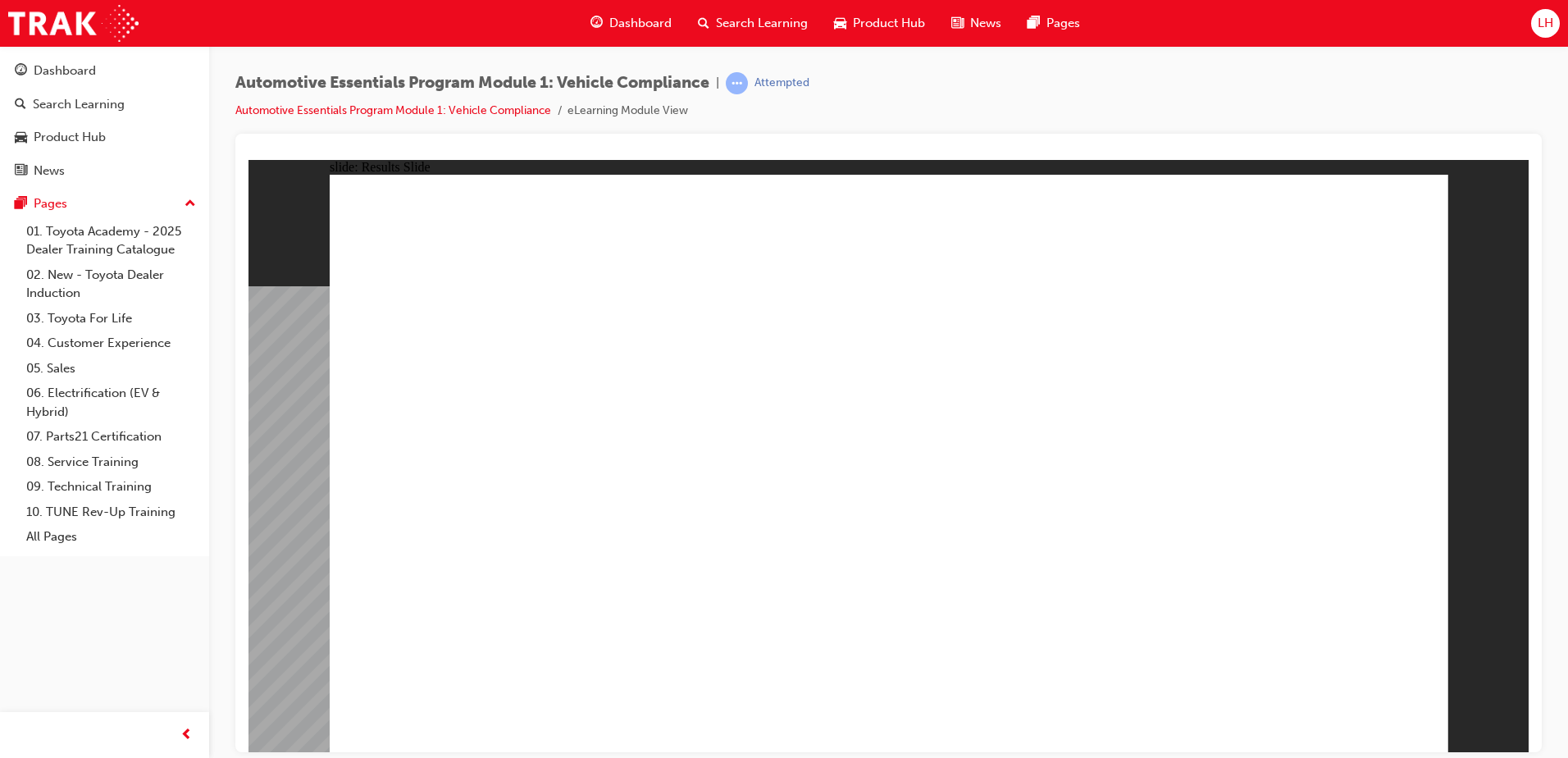
drag, startPoint x: 713, startPoint y: 610, endPoint x: 704, endPoint y: 617, distance: 11.4
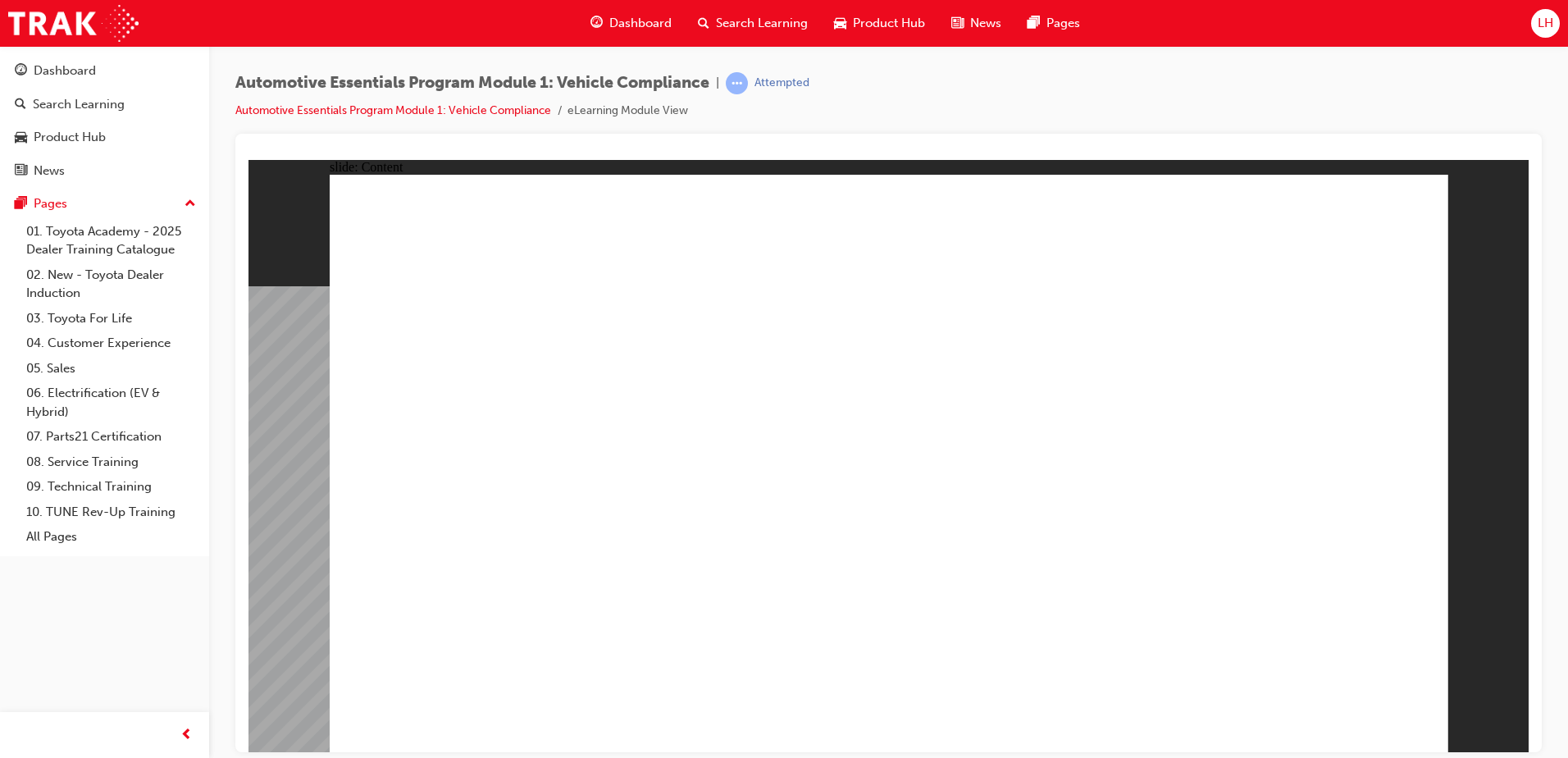
drag, startPoint x: 1074, startPoint y: 405, endPoint x: 1050, endPoint y: 406, distance: 24.0
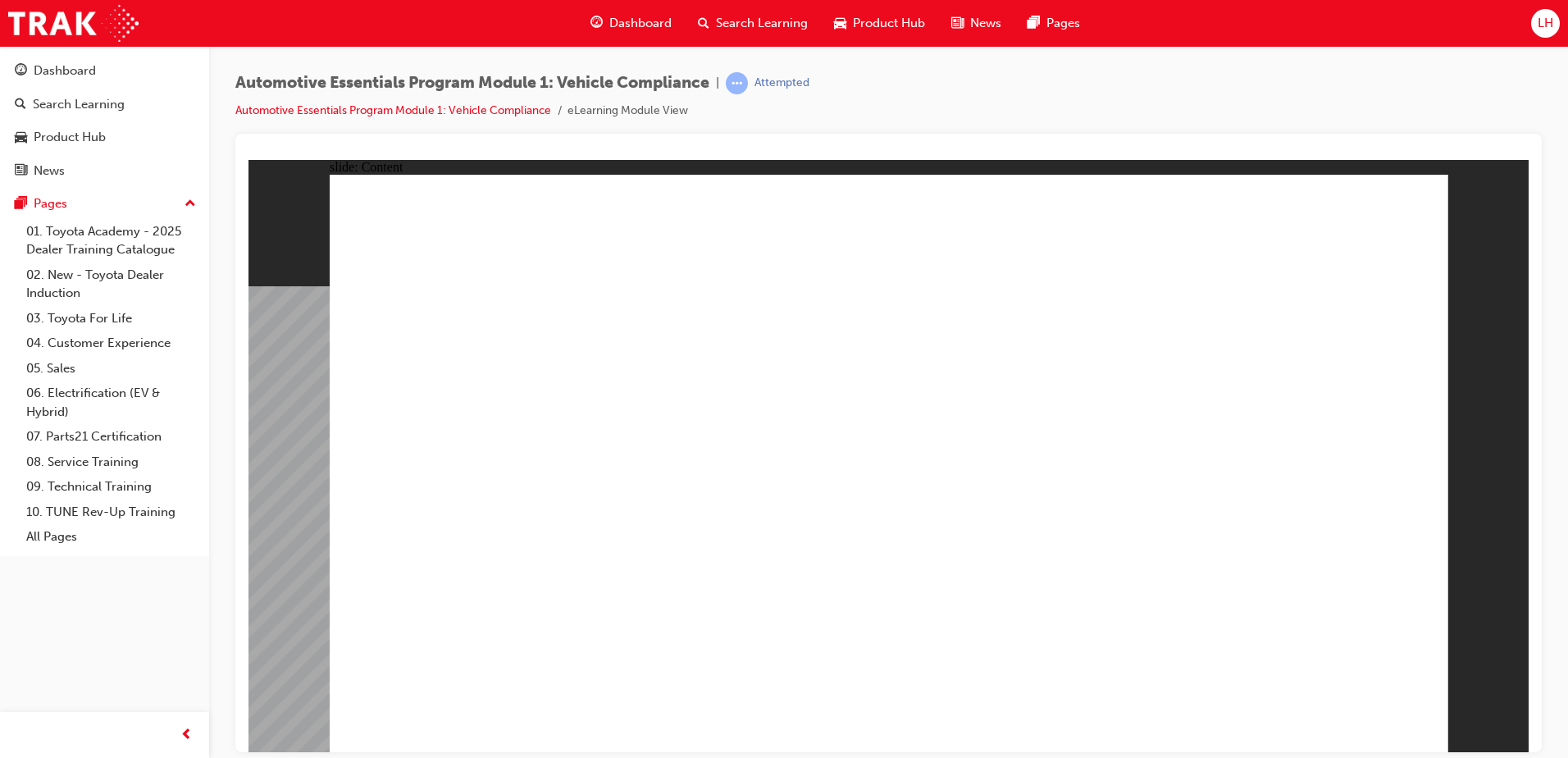
drag, startPoint x: 1013, startPoint y: 284, endPoint x: 1112, endPoint y: 271, distance: 99.8
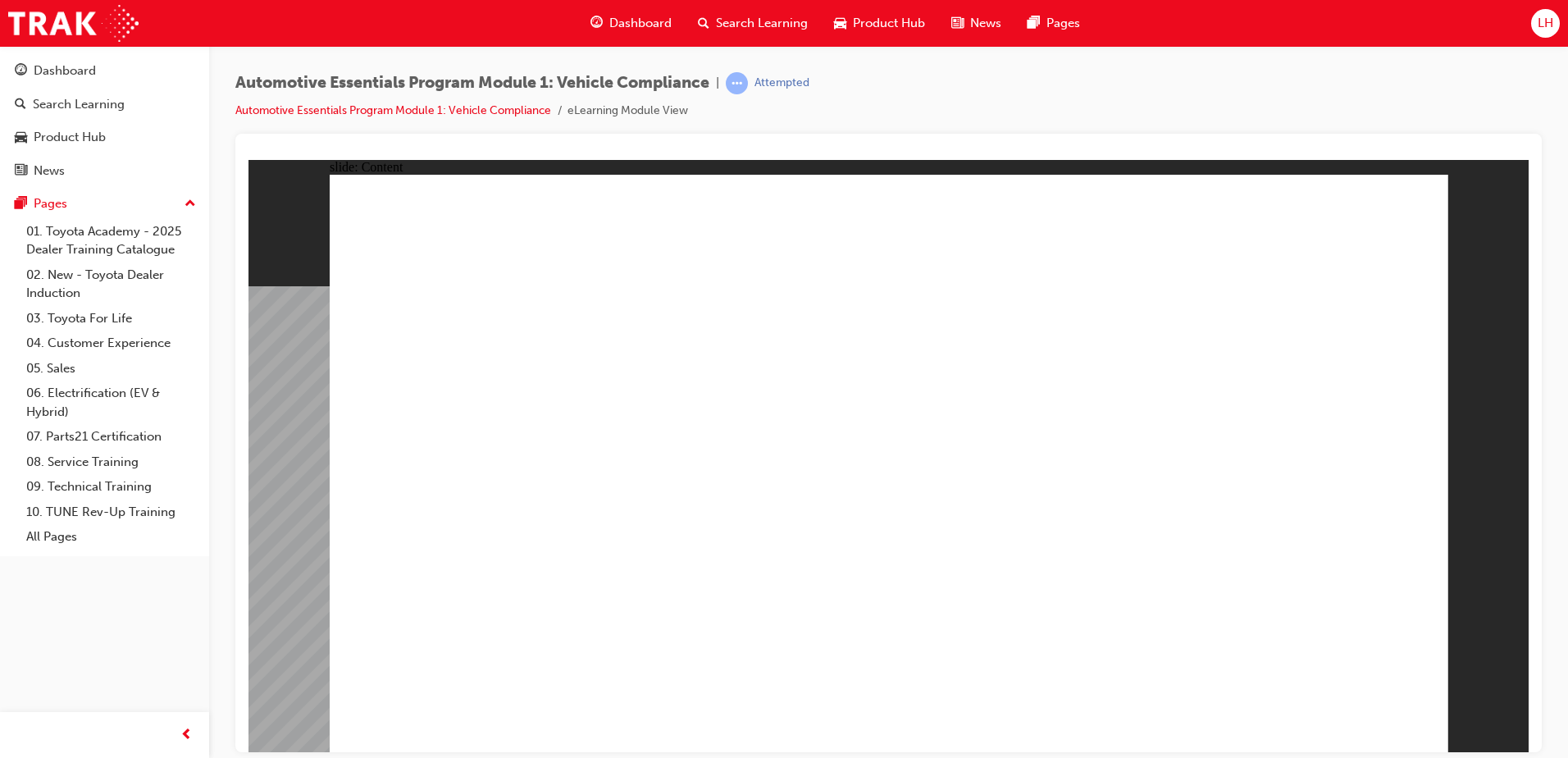
drag, startPoint x: 1022, startPoint y: 601, endPoint x: 1014, endPoint y: 595, distance: 10.0
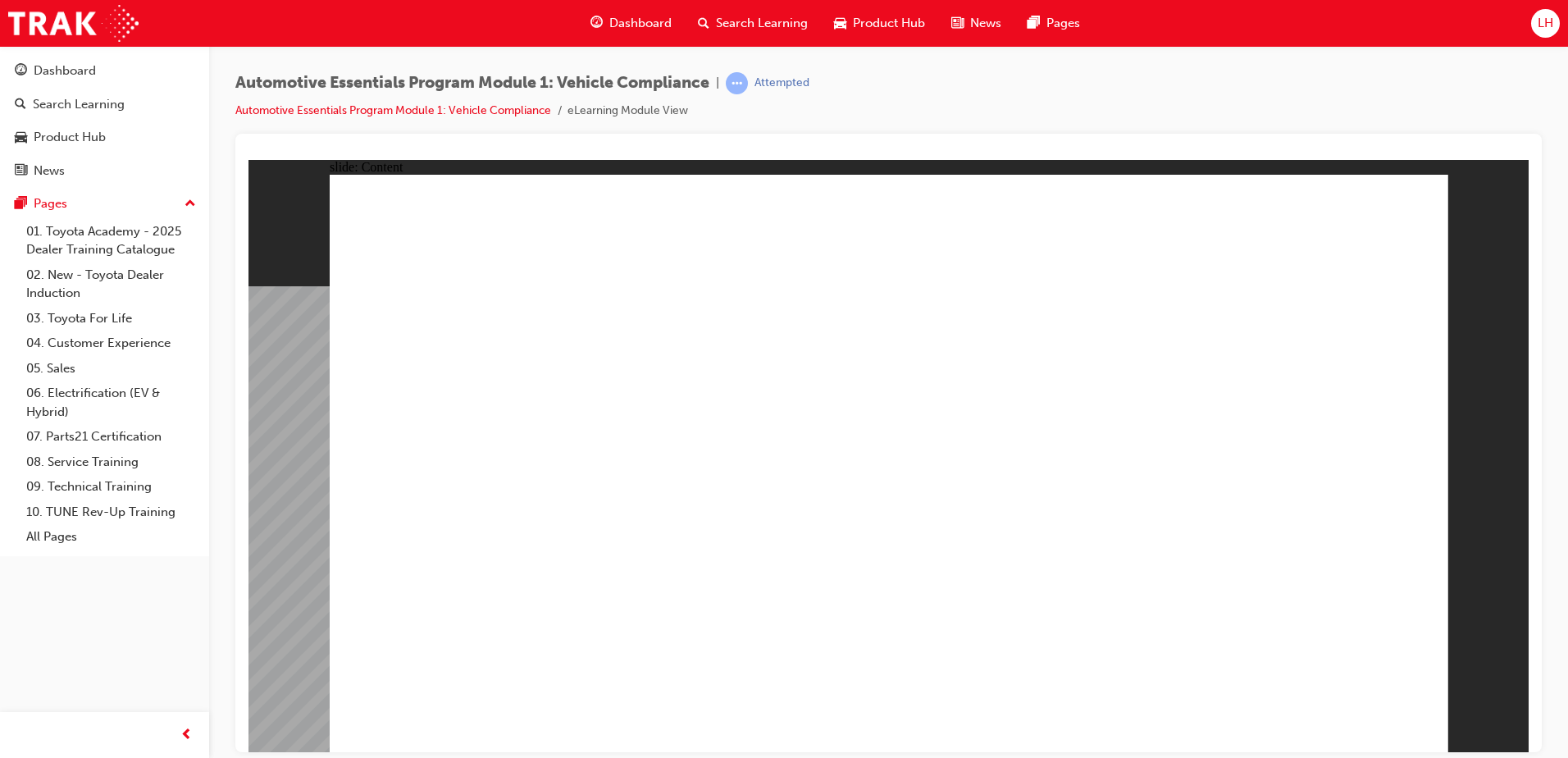
drag, startPoint x: 1393, startPoint y: 705, endPoint x: 1379, endPoint y: 165, distance: 540.2
drag, startPoint x: 849, startPoint y: 450, endPoint x: 866, endPoint y: 258, distance: 192.8
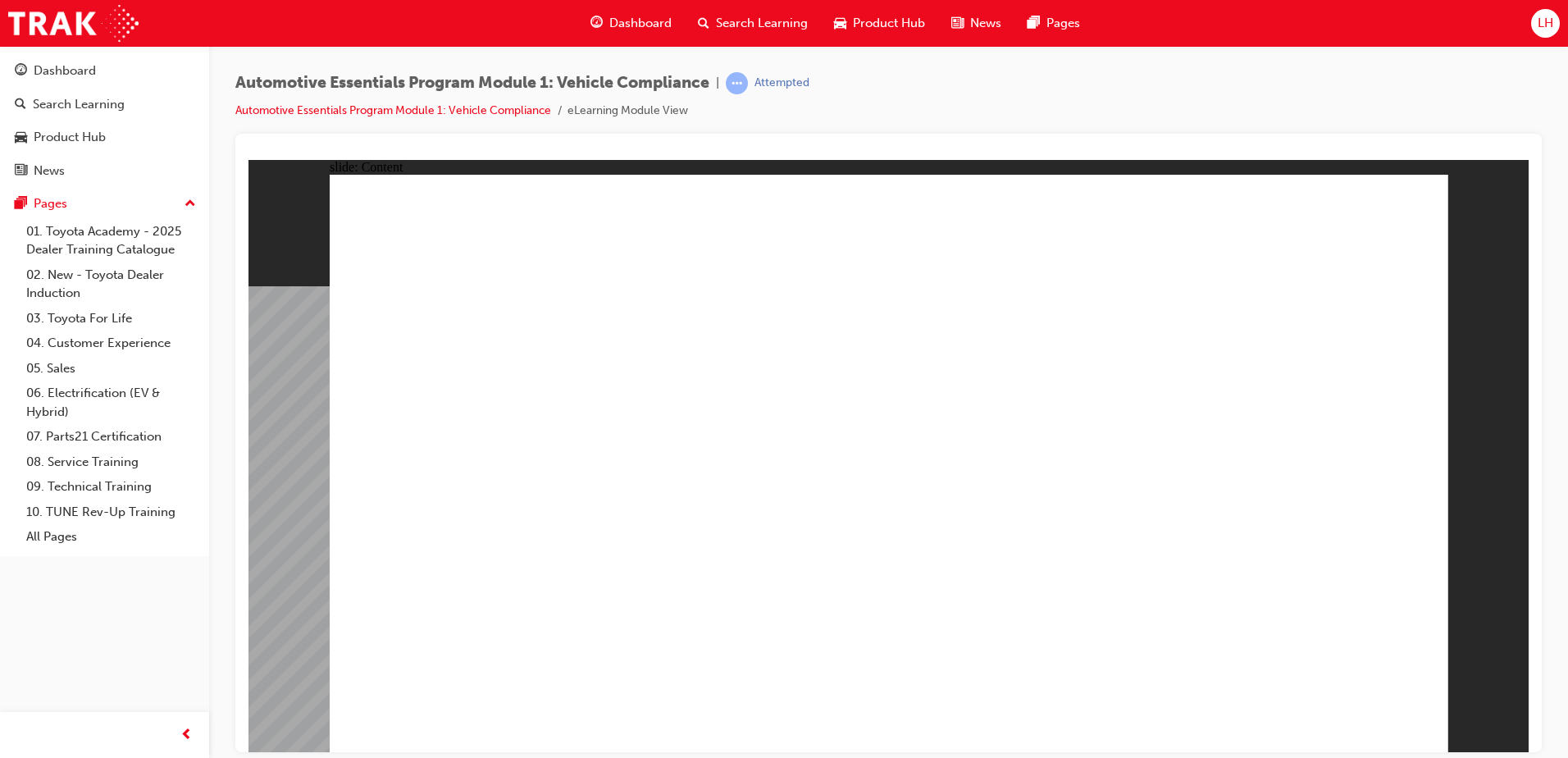
drag, startPoint x: 1094, startPoint y: 405, endPoint x: 1029, endPoint y: 431, distance: 70.0
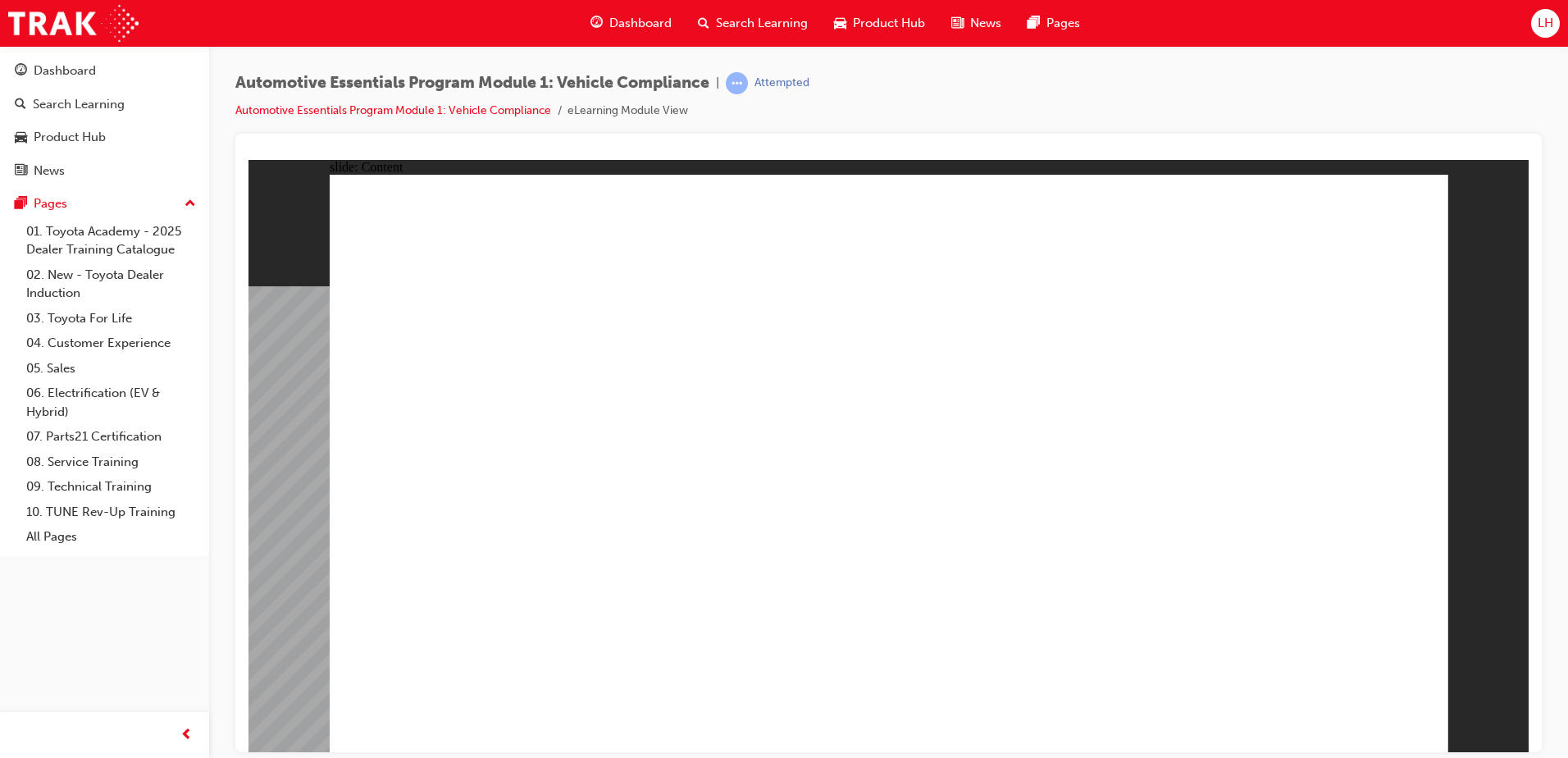
drag, startPoint x: 1005, startPoint y: 407, endPoint x: 1020, endPoint y: 391, distance: 21.9
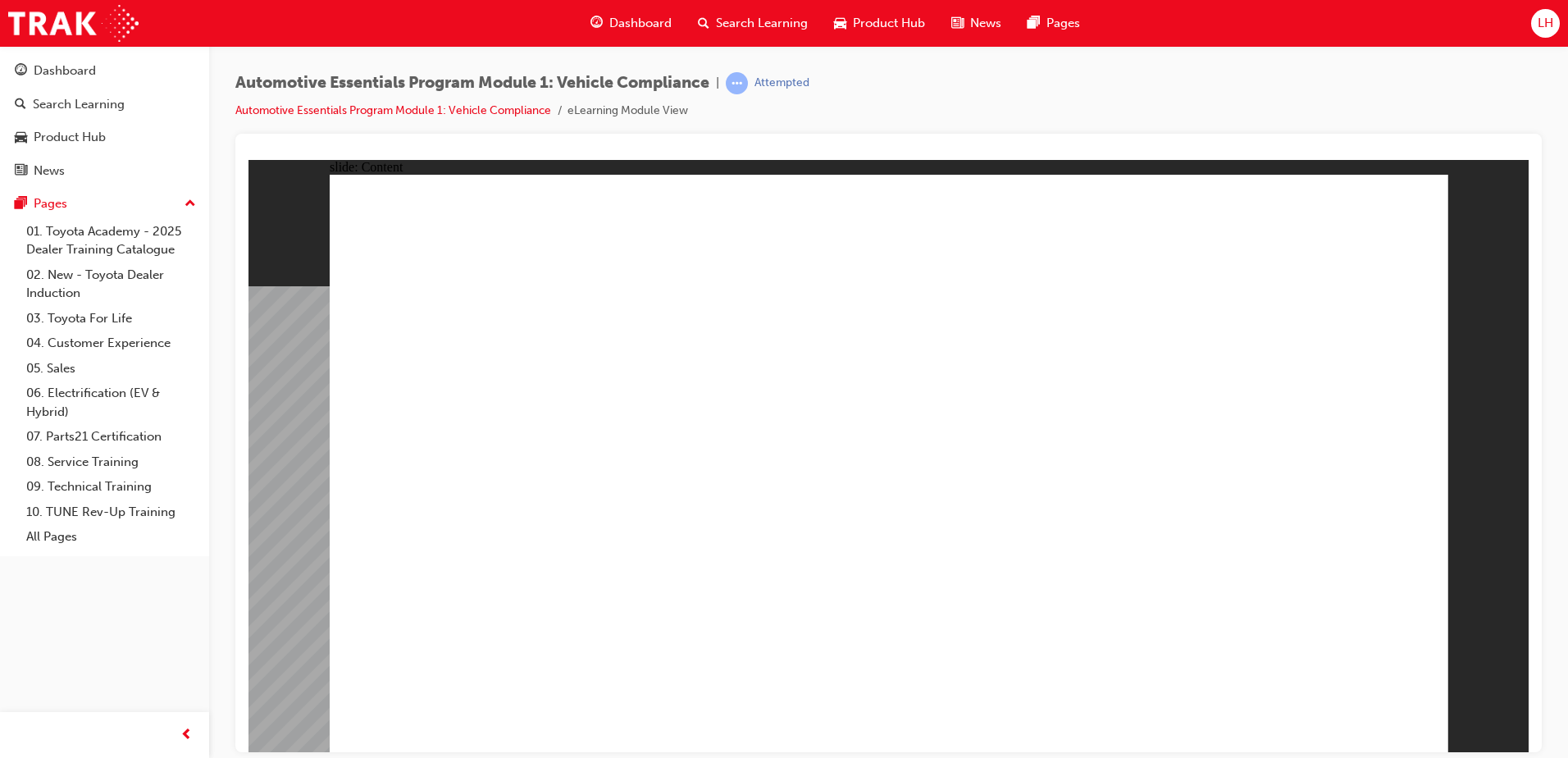
drag, startPoint x: 1175, startPoint y: 337, endPoint x: 1251, endPoint y: 340, distance: 76.1
drag, startPoint x: 1251, startPoint y: 339, endPoint x: 1255, endPoint y: 347, distance: 8.9
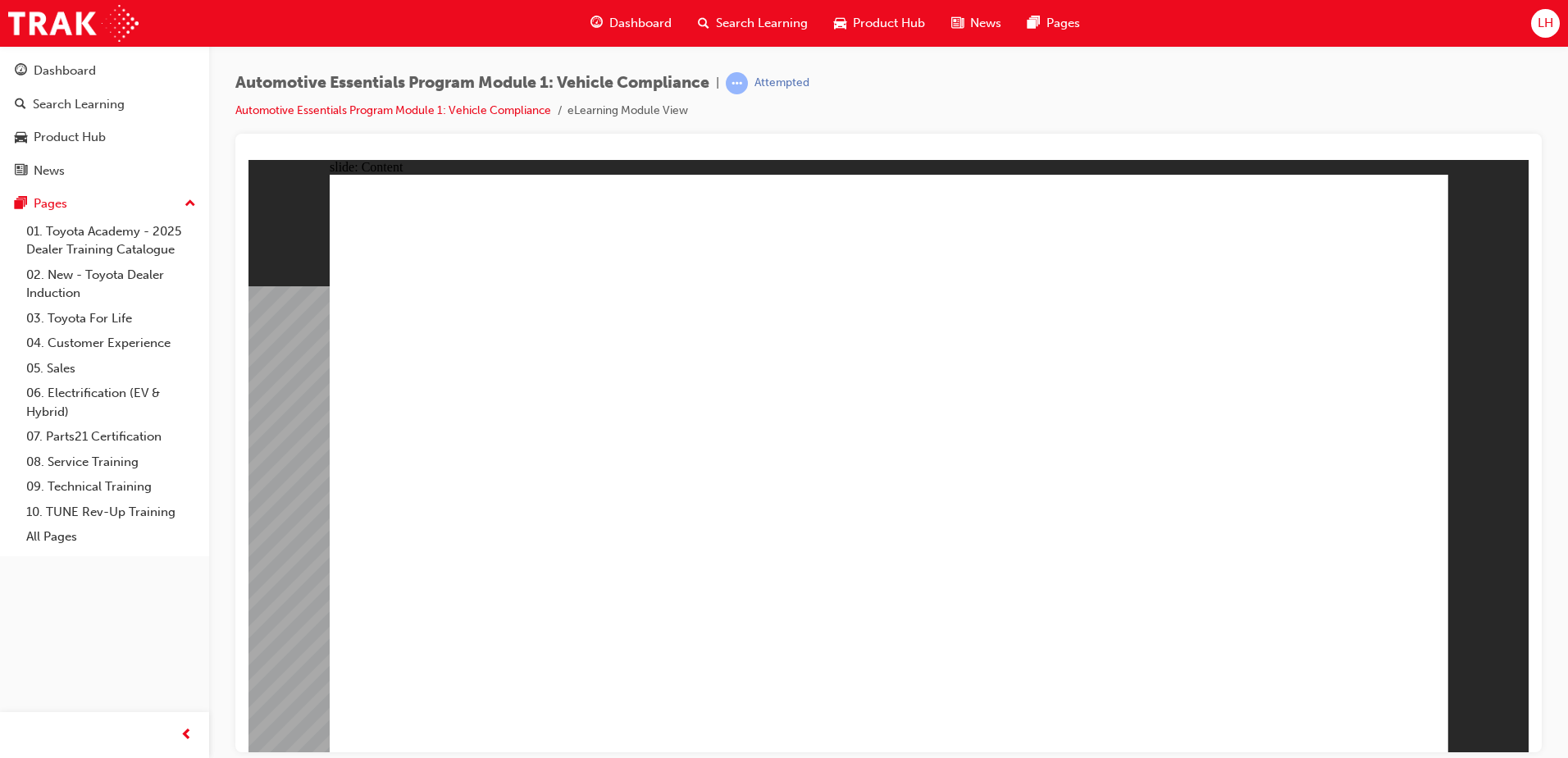
drag, startPoint x: 1260, startPoint y: 375, endPoint x: 1266, endPoint y: 394, distance: 19.9
drag, startPoint x: 1266, startPoint y: 394, endPoint x: 1300, endPoint y: 407, distance: 36.4
drag, startPoint x: 1324, startPoint y: 501, endPoint x: 1310, endPoint y: 512, distance: 17.8
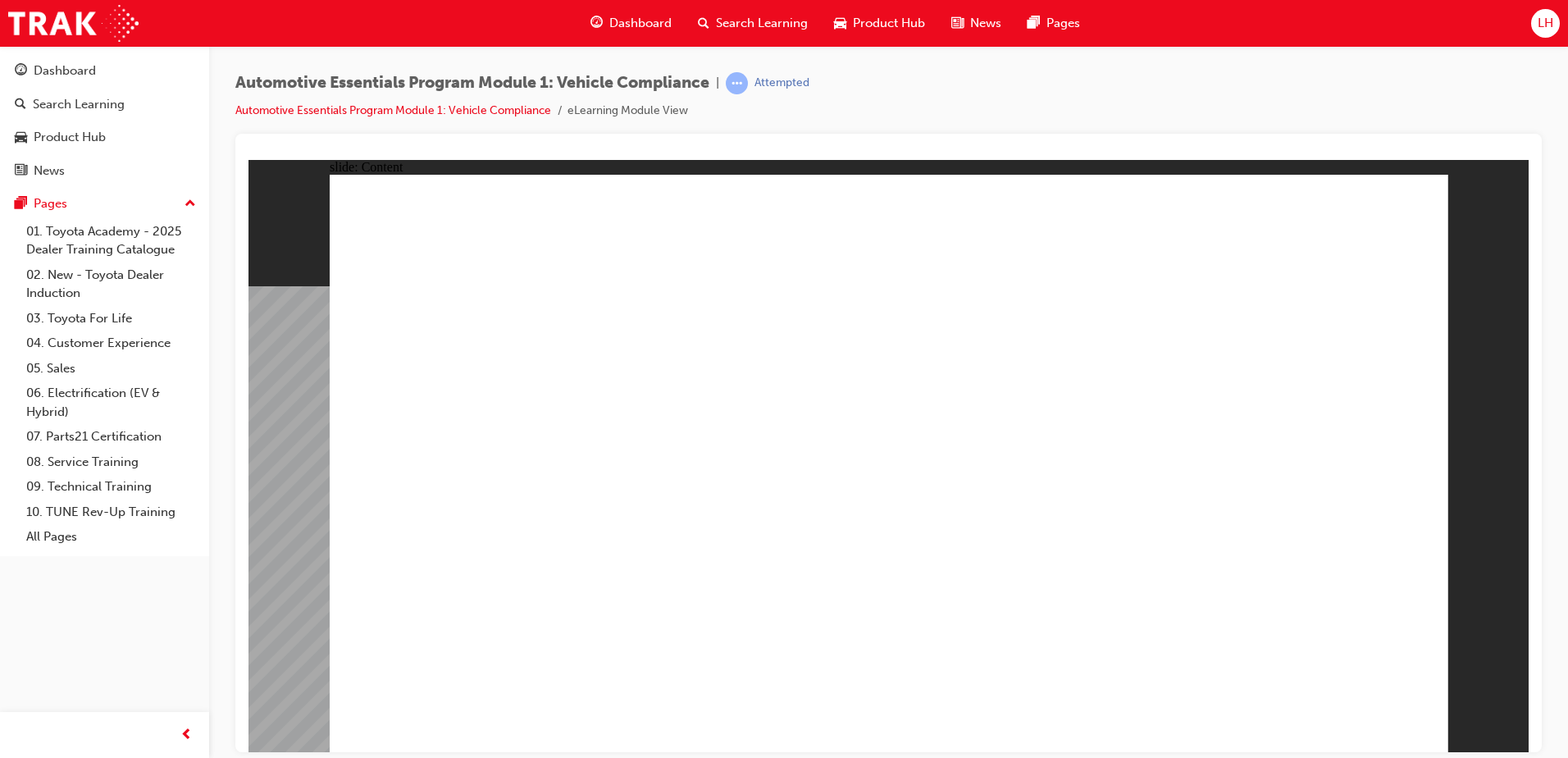
drag, startPoint x: 1221, startPoint y: 403, endPoint x: 1247, endPoint y: 428, distance: 36.1
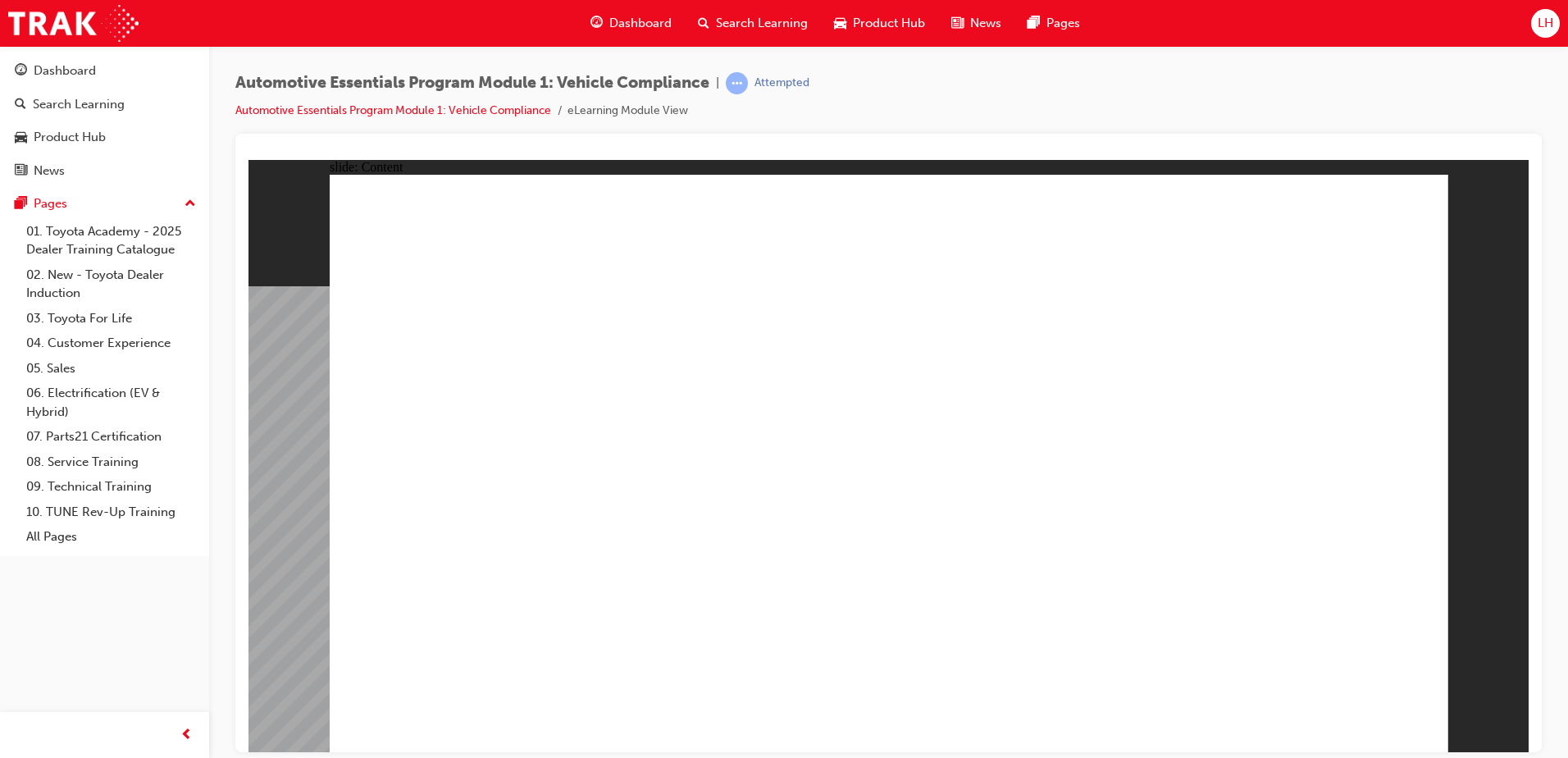
drag, startPoint x: 1276, startPoint y: 454, endPoint x: 1293, endPoint y: 477, distance: 28.6
drag, startPoint x: 1293, startPoint y: 502, endPoint x: 1222, endPoint y: 535, distance: 78.3
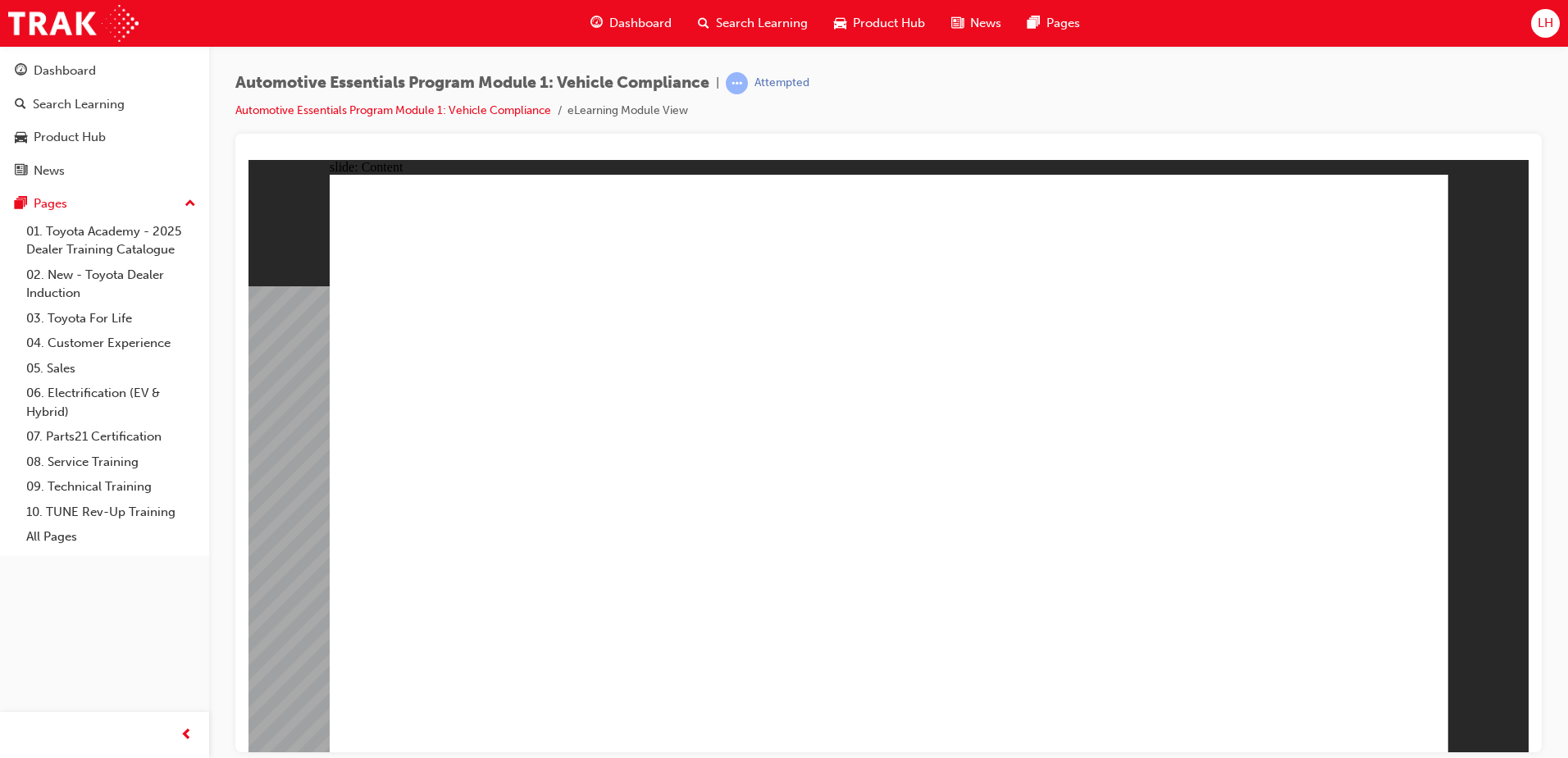
drag, startPoint x: 1023, startPoint y: 583, endPoint x: 958, endPoint y: 591, distance: 65.5
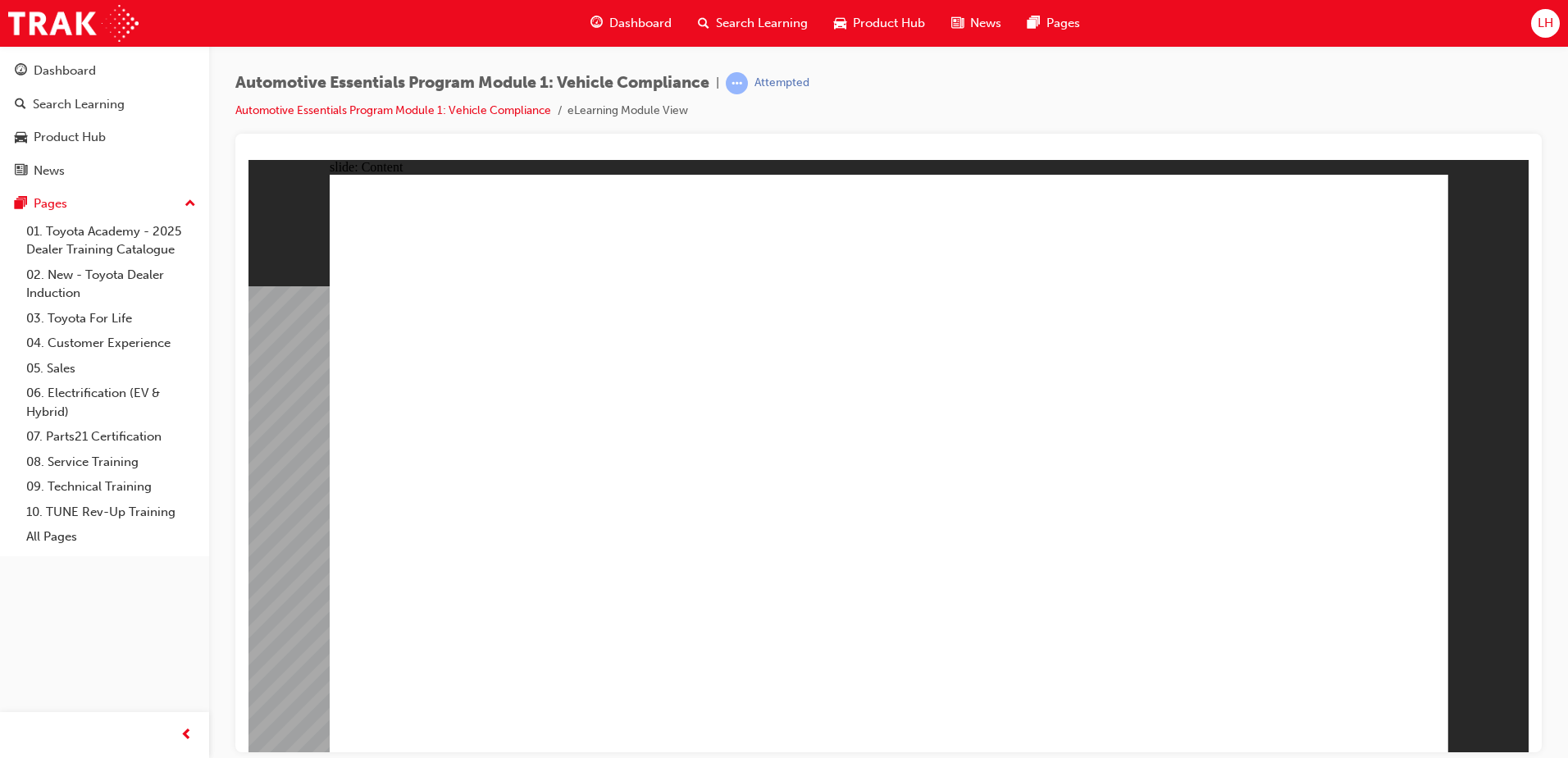
drag, startPoint x: 962, startPoint y: 465, endPoint x: 985, endPoint y: 457, distance: 24.4
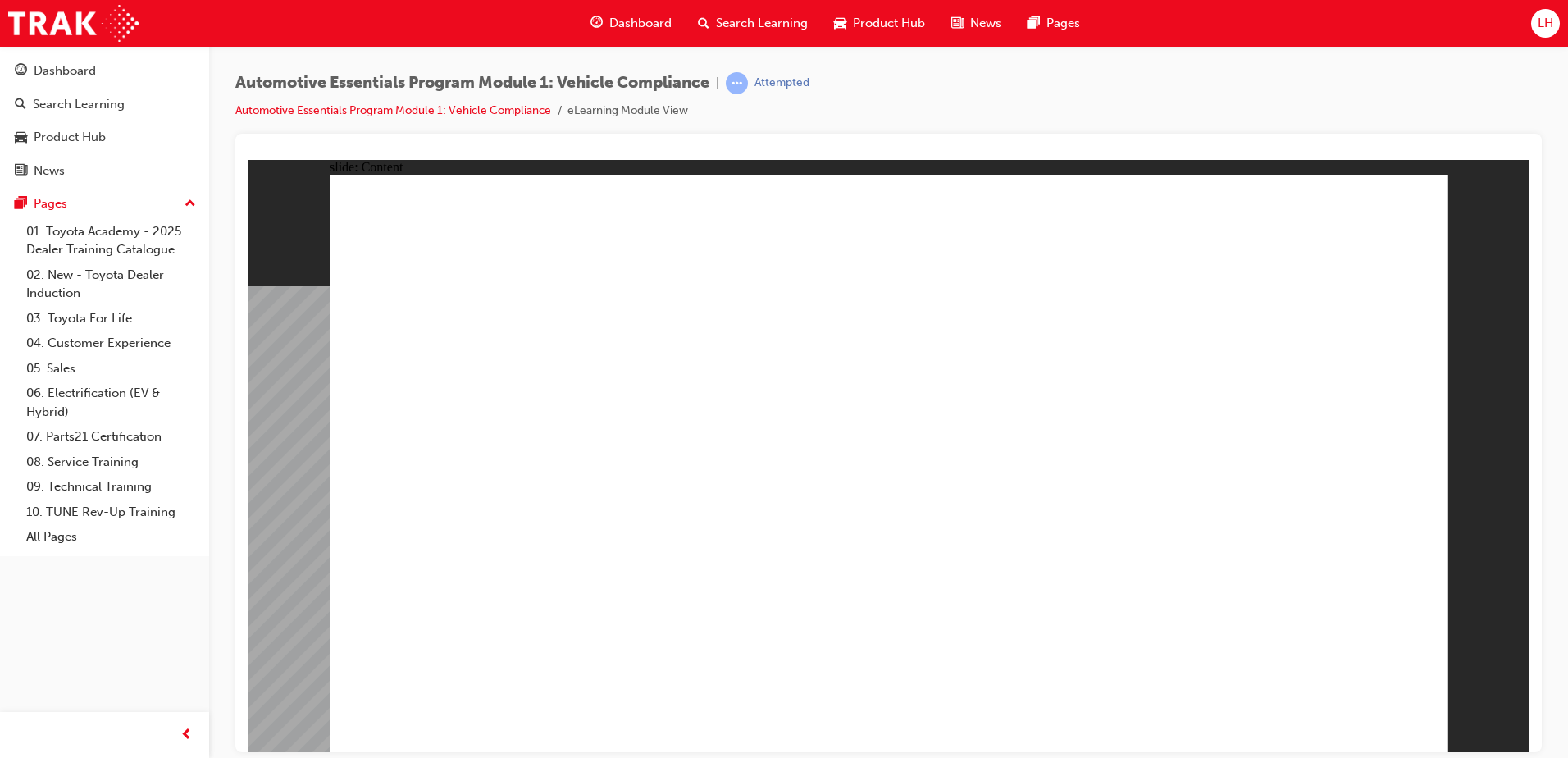
drag, startPoint x: 1207, startPoint y: 308, endPoint x: 998, endPoint y: 621, distance: 376.4
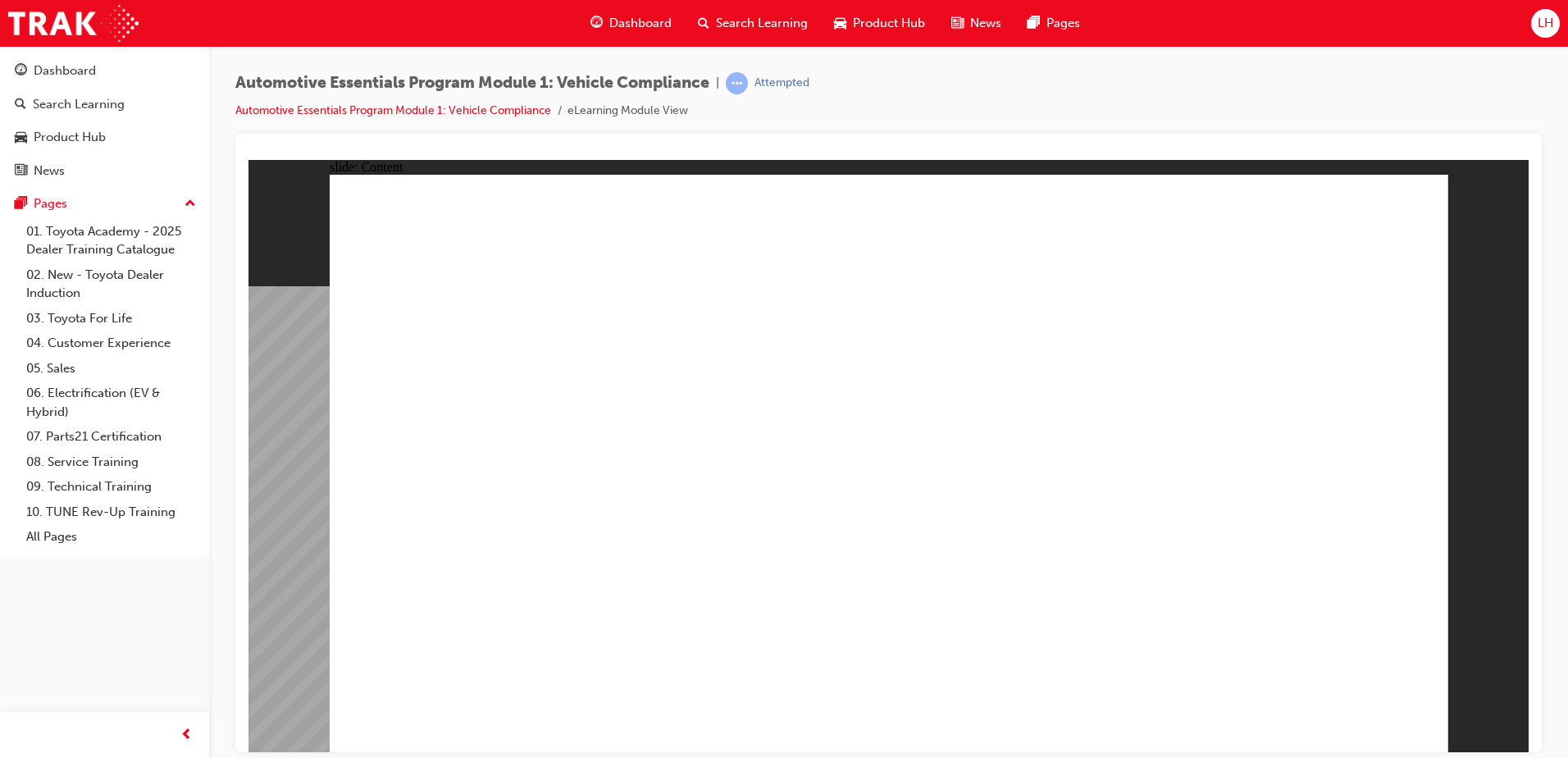
drag, startPoint x: 1412, startPoint y: 710, endPoint x: 1368, endPoint y: 707, distance: 44.1
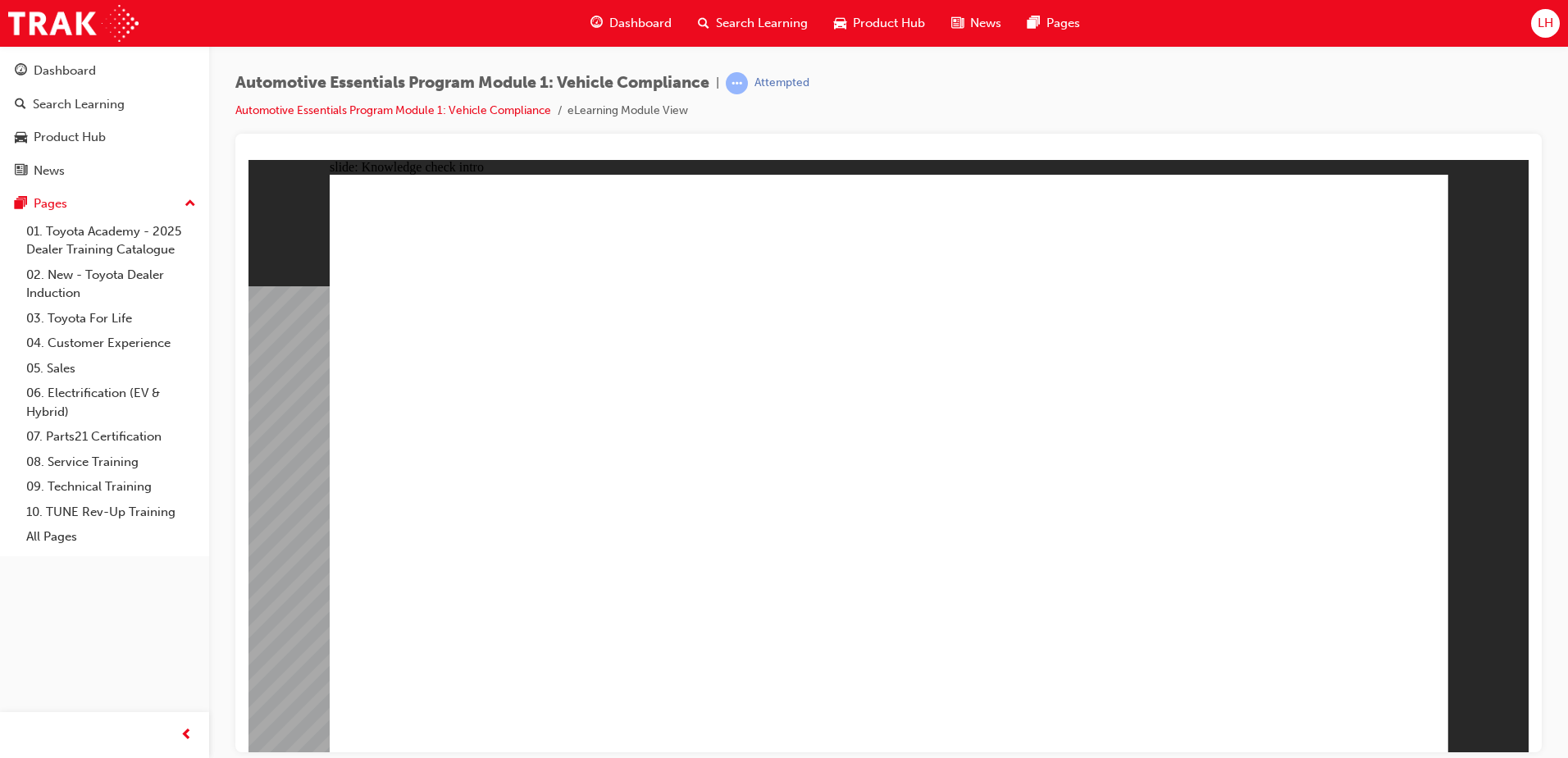
radio input "true"
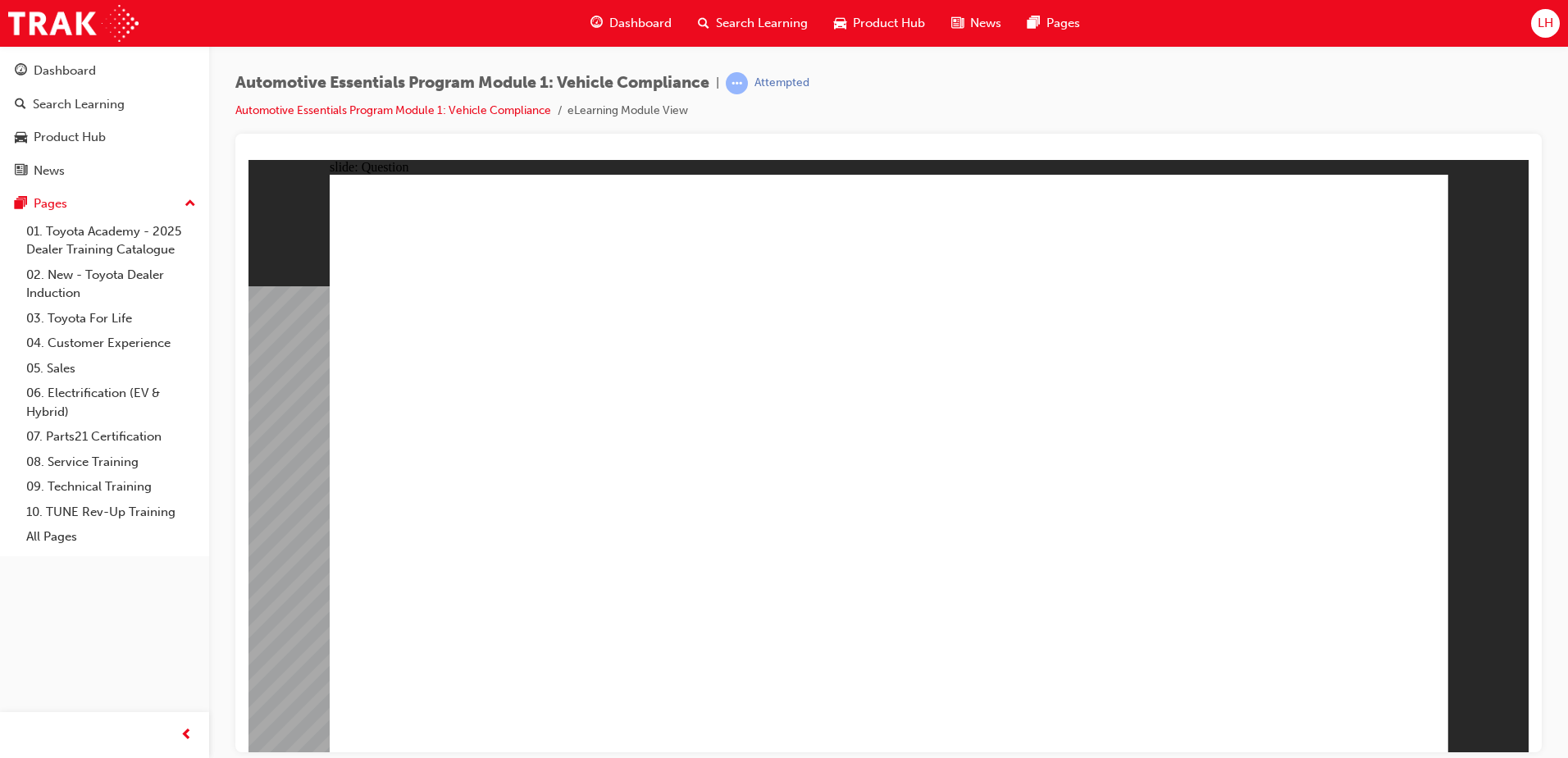
drag, startPoint x: 1104, startPoint y: 342, endPoint x: 1091, endPoint y: 372, distance: 32.7
radio input "true"
drag, startPoint x: 1340, startPoint y: 695, endPoint x: 921, endPoint y: 563, distance: 439.3
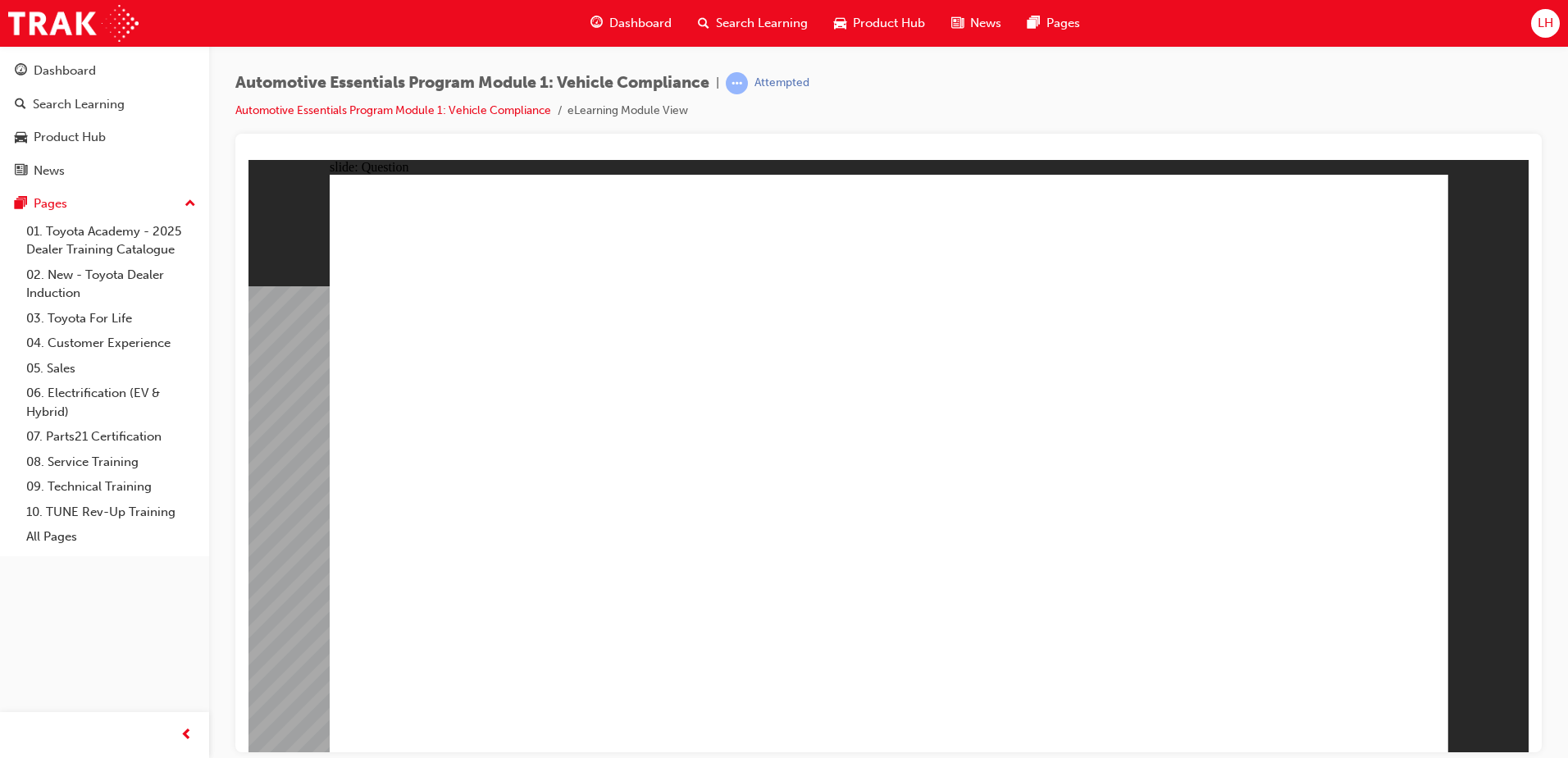
radio input "true"
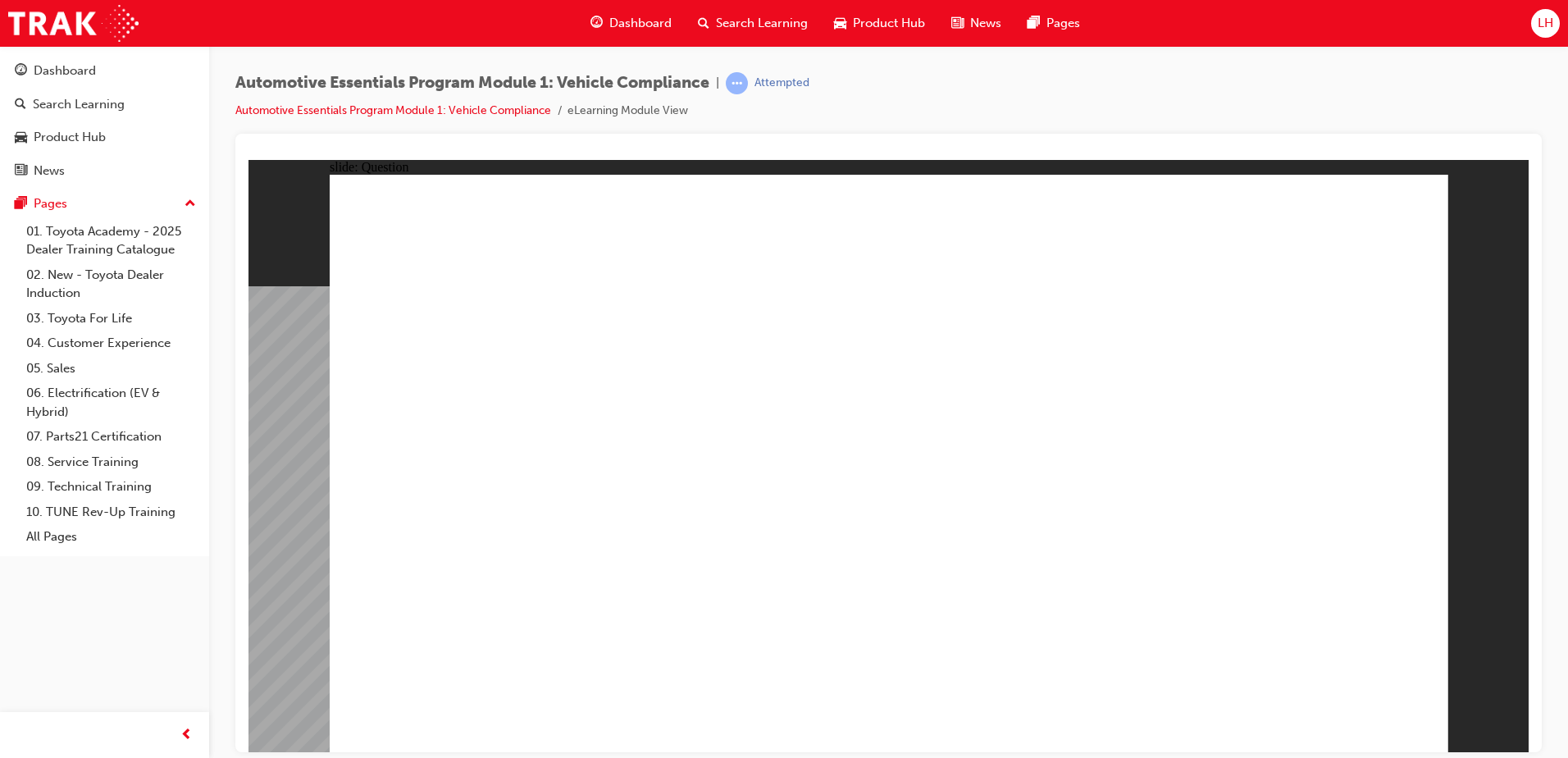
radio input "true"
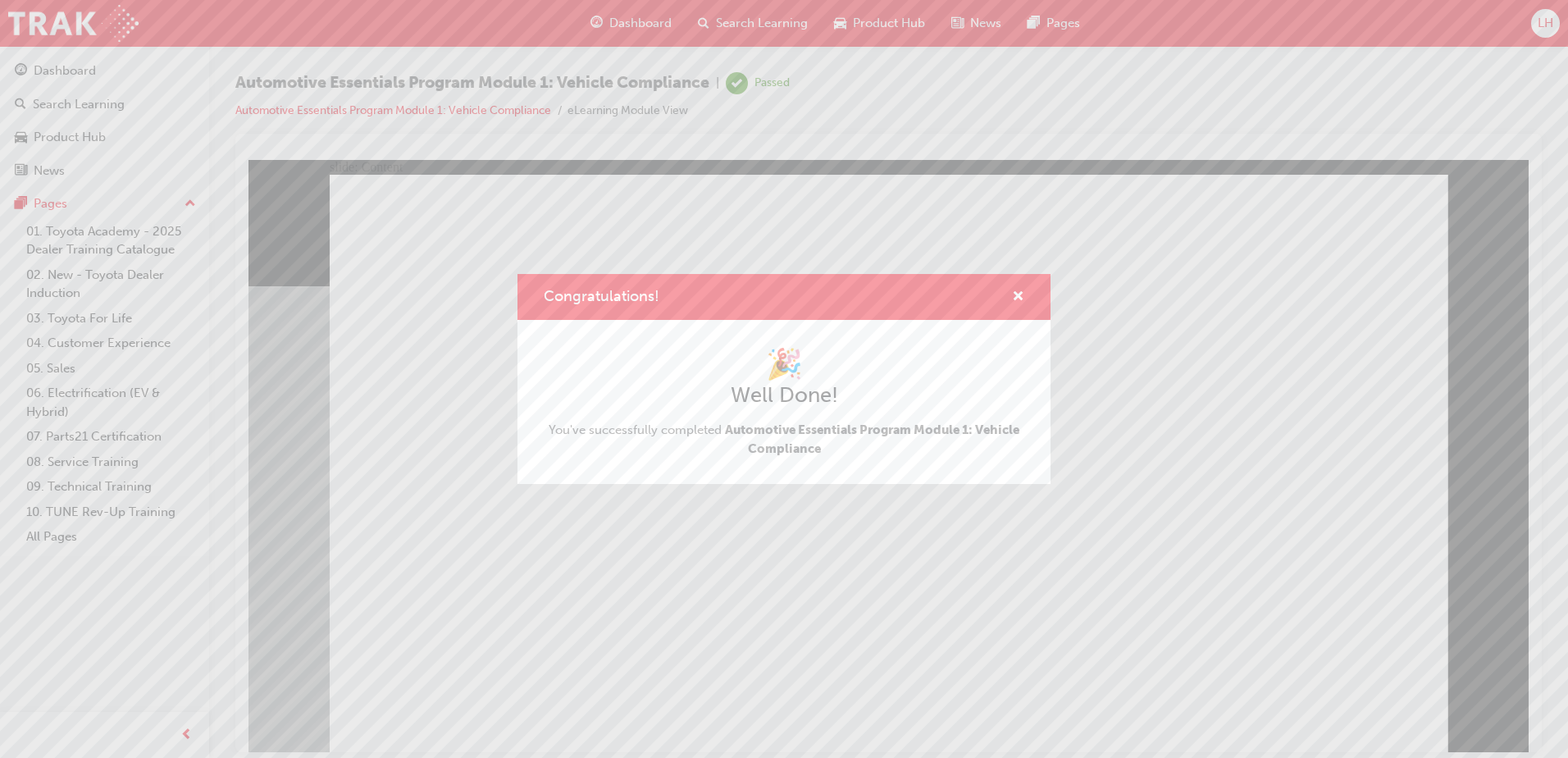
click at [981, 292] on div "Congratulations!" at bounding box center [784, 297] width 480 height 20
click at [1029, 308] on div "Congratulations!" at bounding box center [784, 297] width 533 height 47
click at [1022, 300] on span "cross-icon" at bounding box center [1018, 297] width 12 height 15
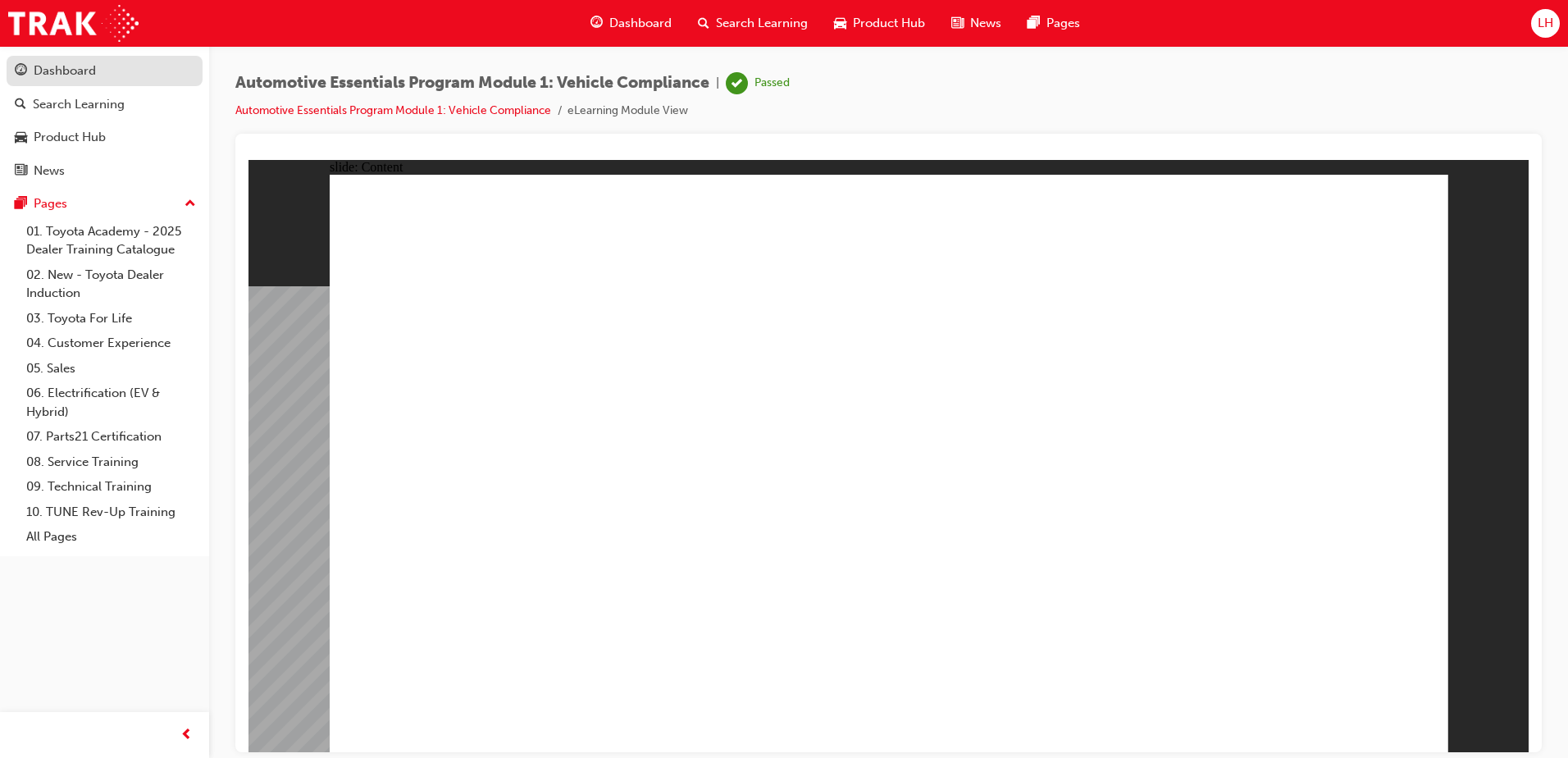
click at [114, 63] on div "Dashboard" at bounding box center [105, 71] width 180 height 20
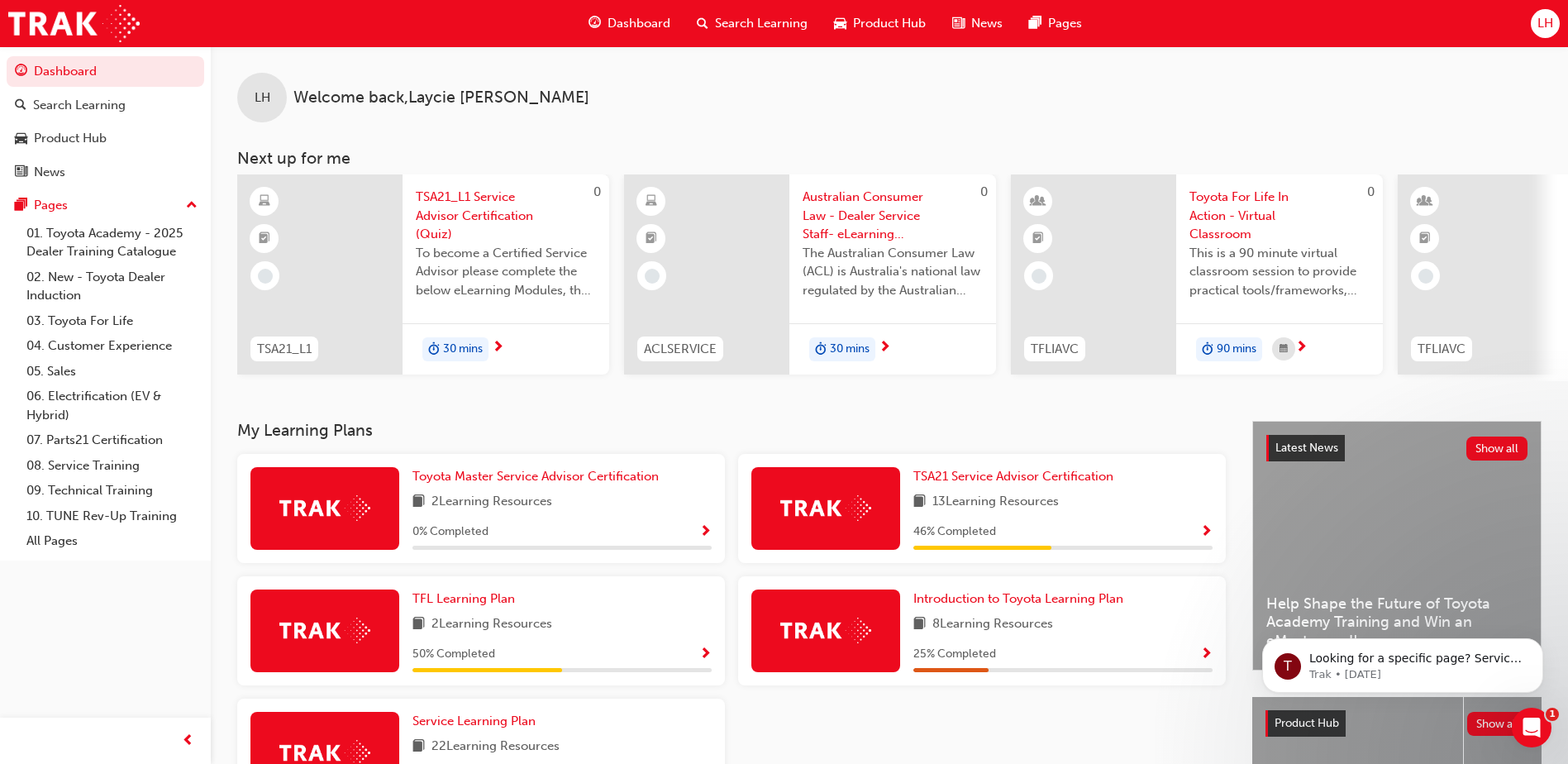
click at [505, 219] on span "TSA21_L1 Service Advisor Certification (Quiz)" at bounding box center [505, 215] width 180 height 56
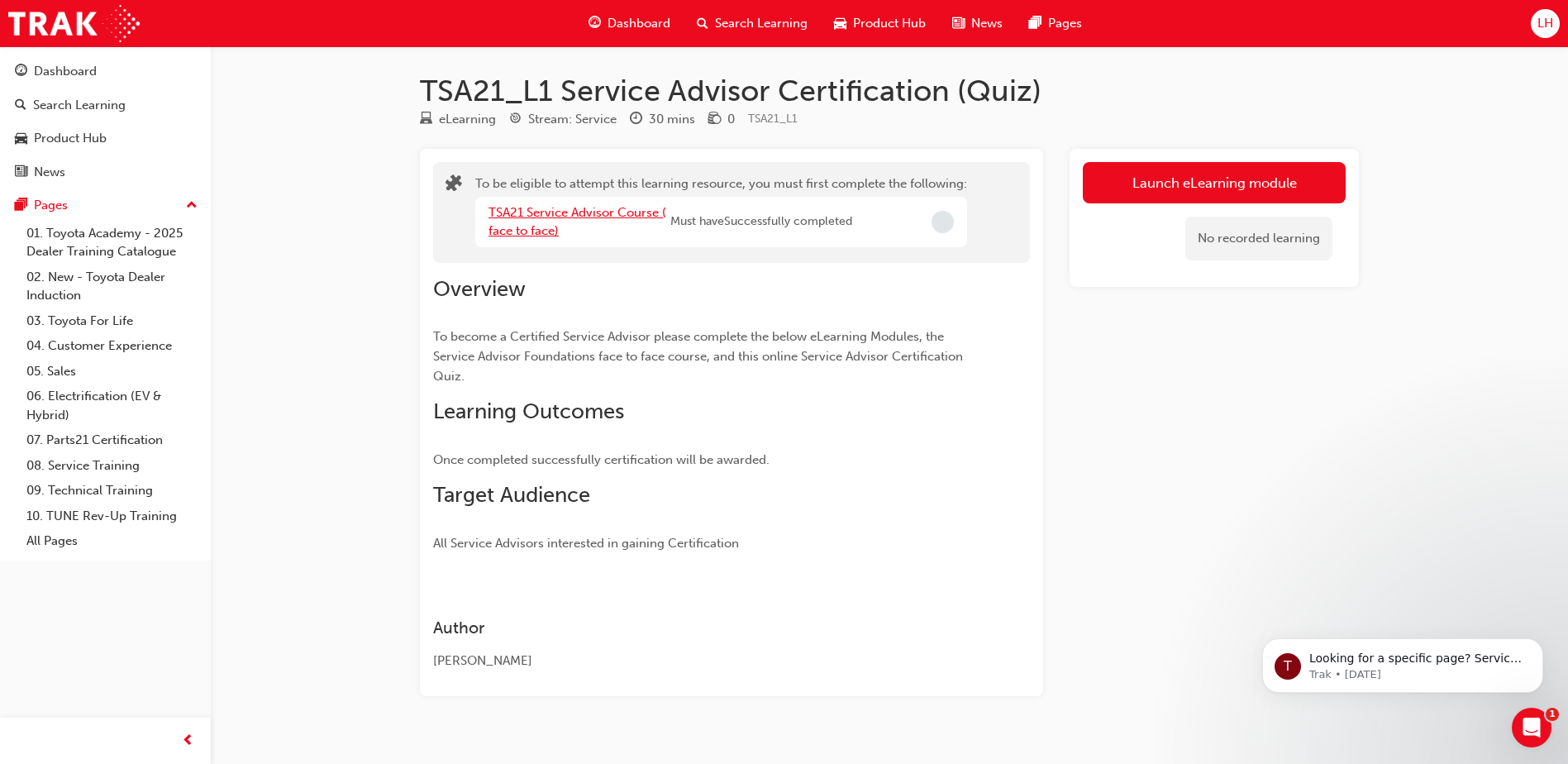
click at [585, 205] on link "TSA21 Service Advisor Course ( face to face)" at bounding box center [577, 222] width 178 height 34
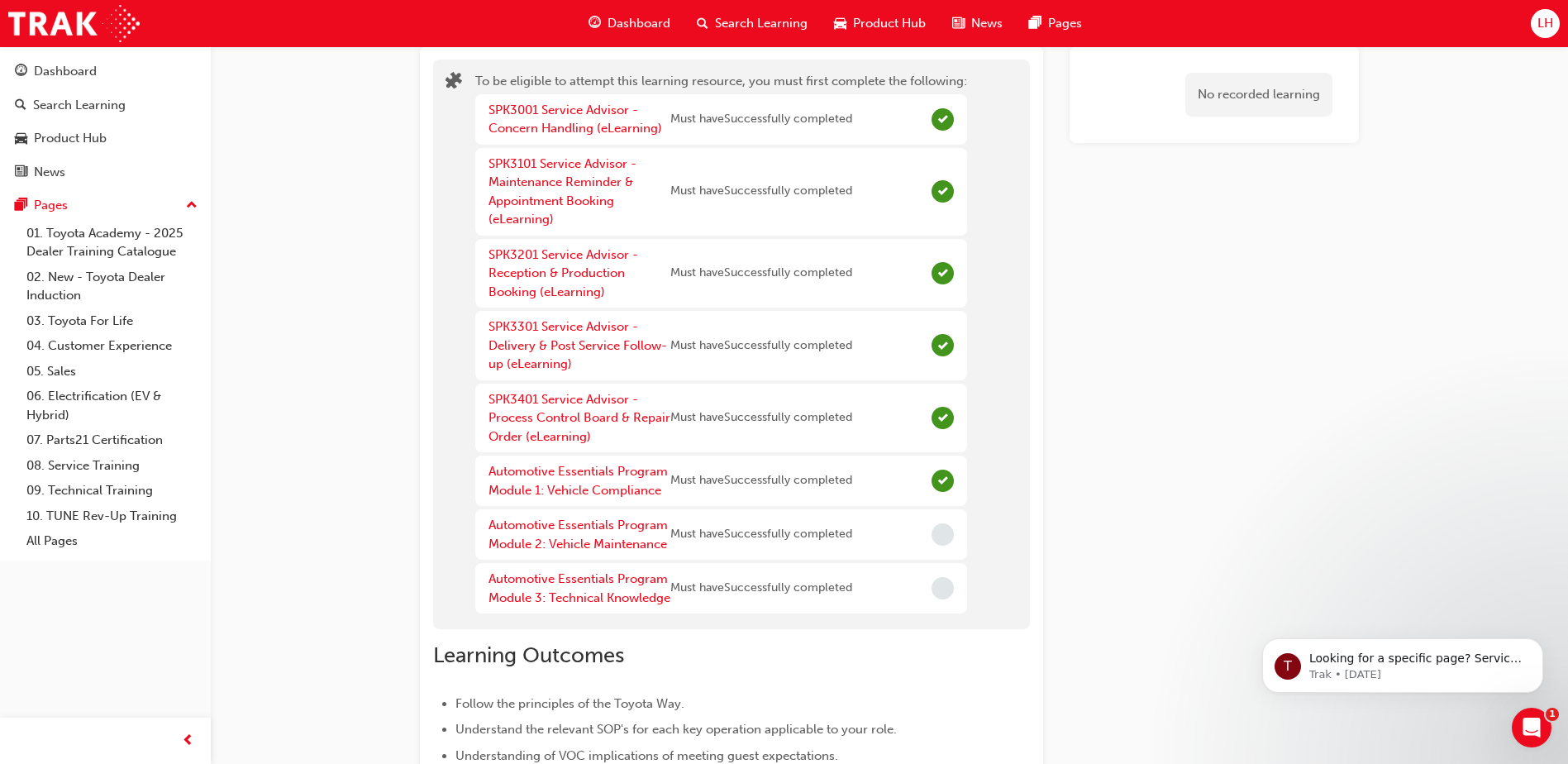
scroll to position [248, 0]
